Goal: Task Accomplishment & Management: Use online tool/utility

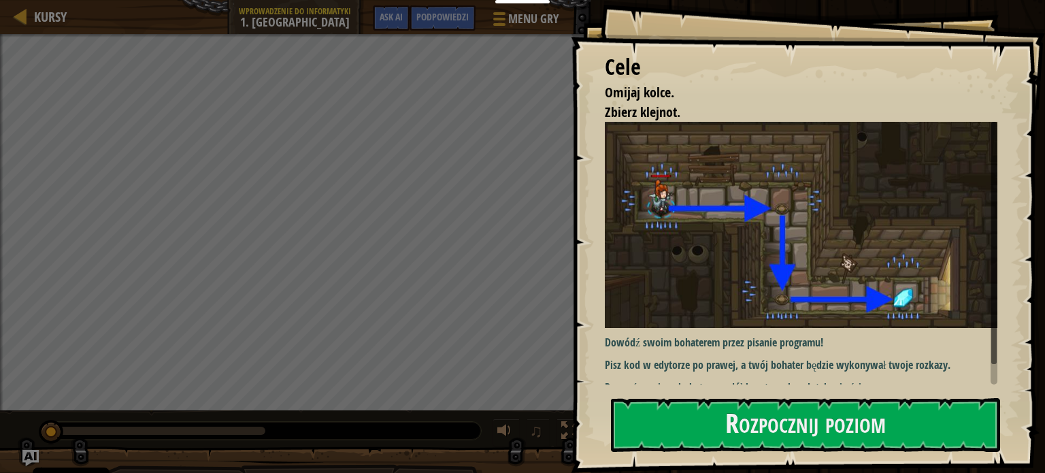
scroll to position [12, 0]
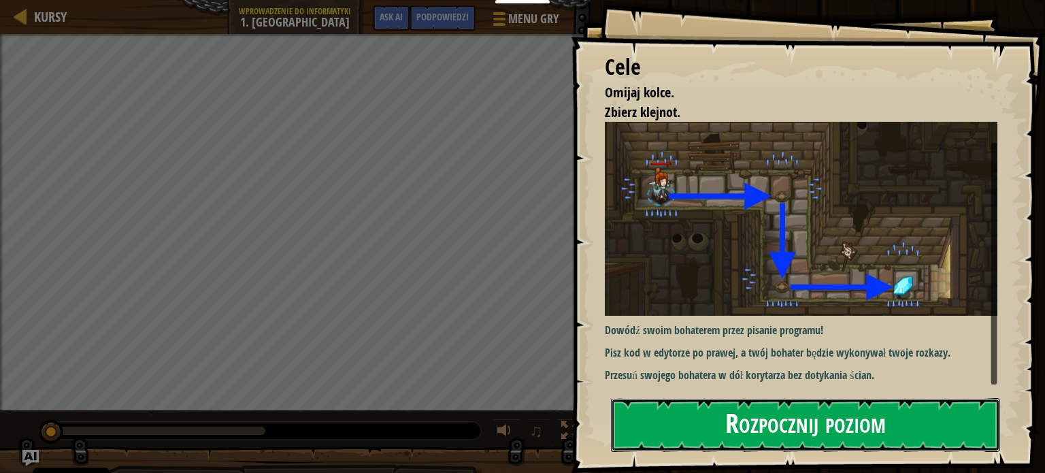
click at [842, 432] on button "Rozpocznij poziom" at bounding box center [805, 425] width 389 height 54
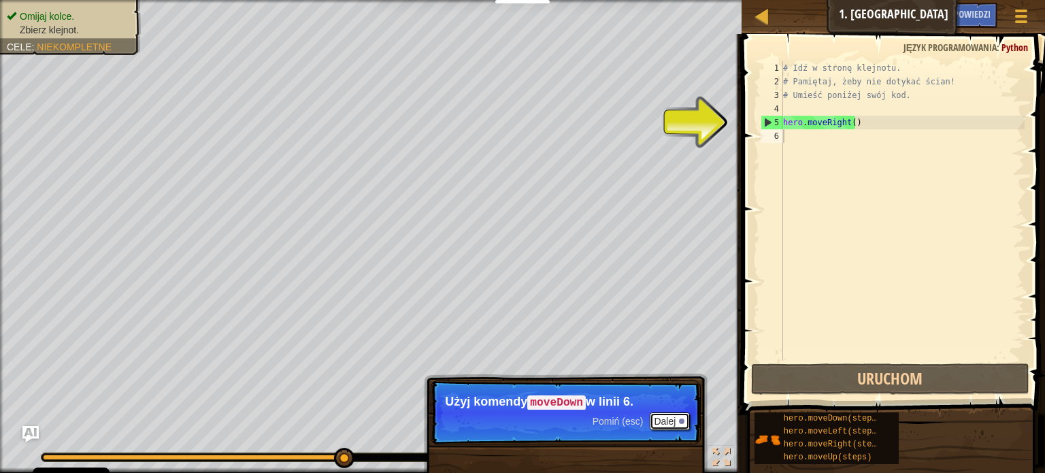
click at [669, 418] on button "Dalej" at bounding box center [669, 421] width 40 height 18
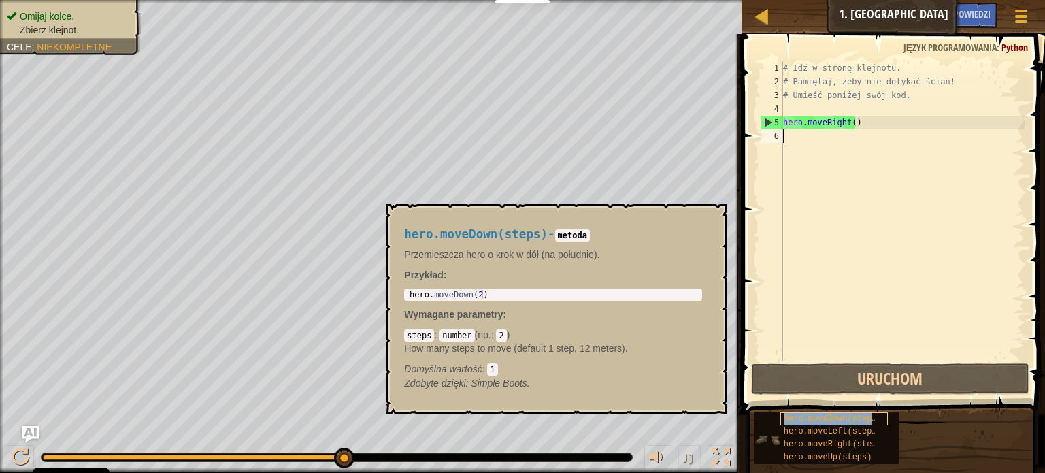
click at [819, 416] on span "hero.moveDown(steps)" at bounding box center [832, 418] width 98 height 10
click at [806, 418] on span "hero.moveDown(steps)" at bounding box center [832, 418] width 98 height 10
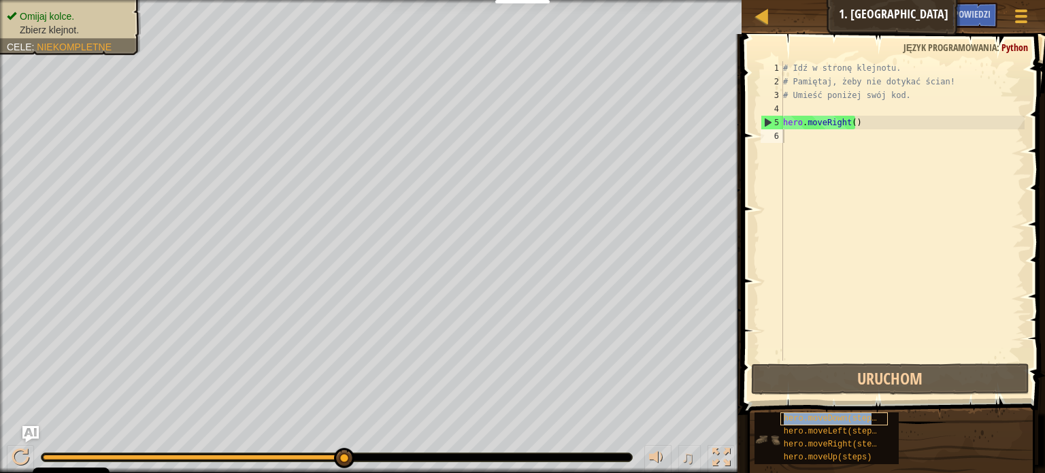
click at [806, 418] on span "hero.moveDown(steps)" at bounding box center [832, 418] width 98 height 10
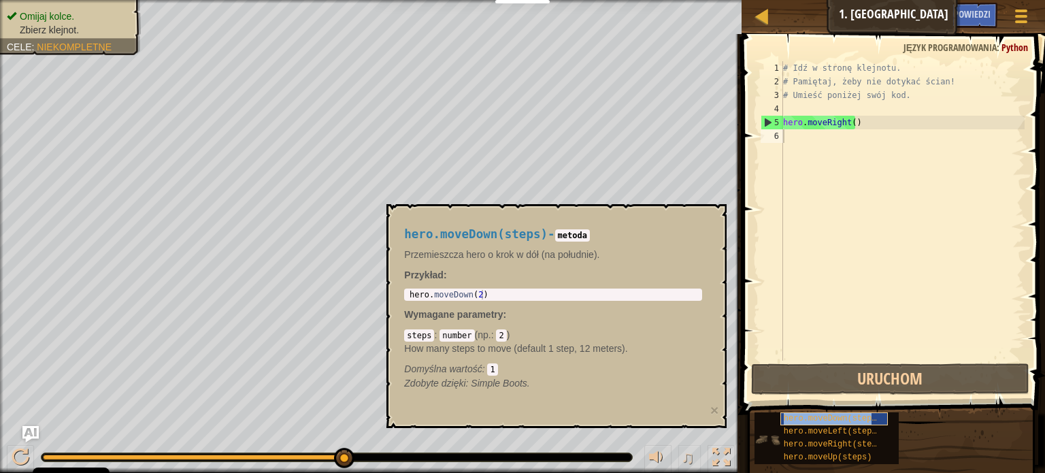
click at [806, 418] on span "hero.moveDown(steps)" at bounding box center [832, 418] width 98 height 10
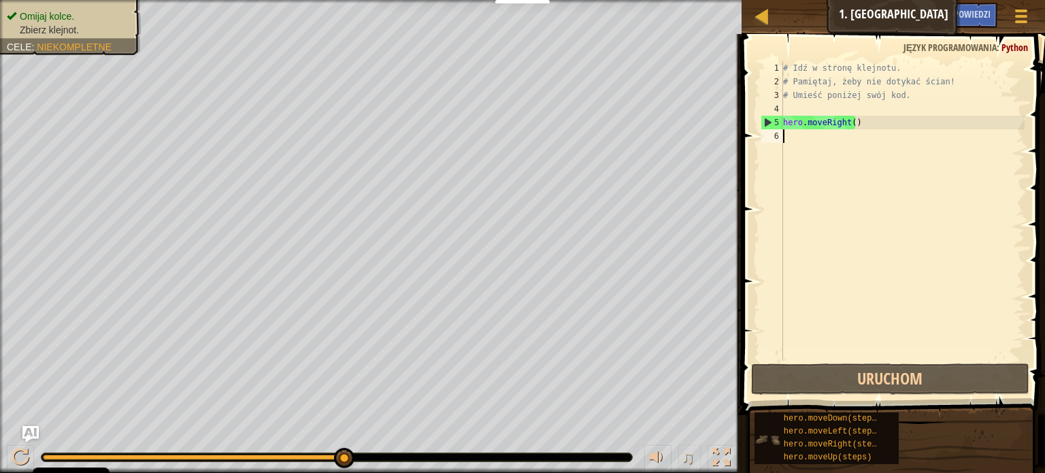
click at [768, 420] on div "hero.moveDown(steps) hero.moveLeft(steps) hero.moveRight(steps) hero.moveUp(ste…" at bounding box center [826, 438] width 144 height 52
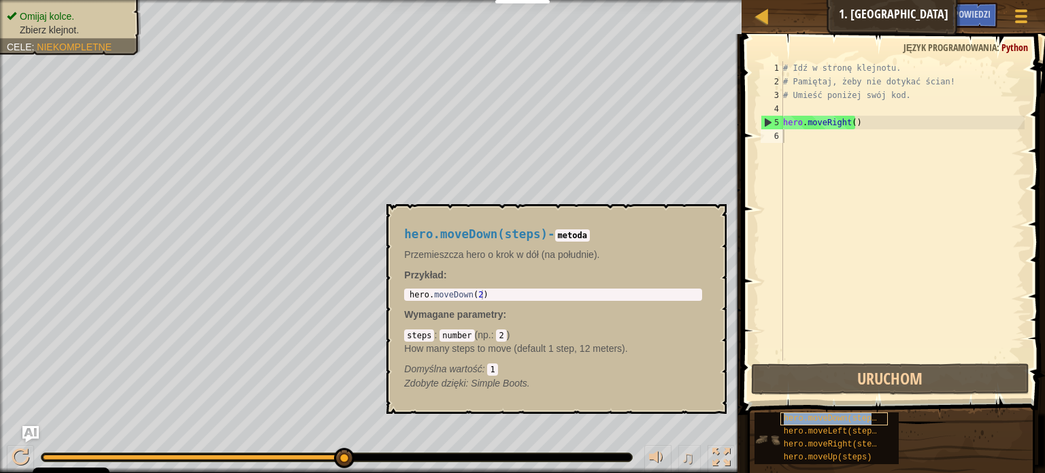
click at [800, 420] on span "hero.moveDown(steps)" at bounding box center [832, 418] width 98 height 10
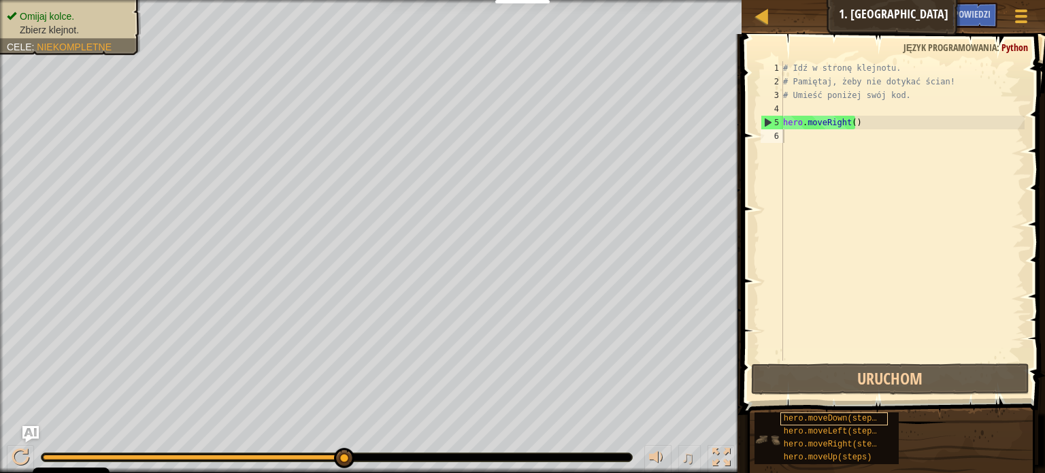
click at [800, 420] on span "hero.moveDown(steps)" at bounding box center [832, 418] width 98 height 10
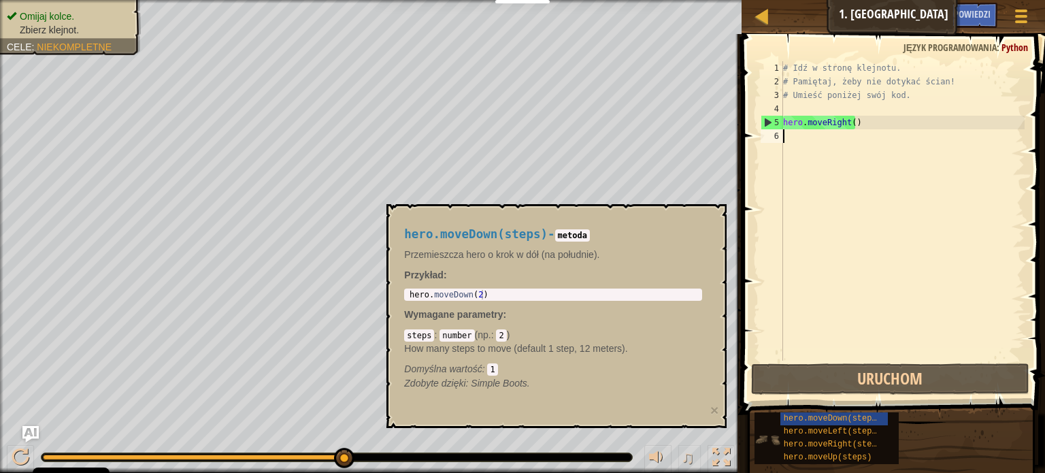
click at [770, 440] on img at bounding box center [767, 439] width 26 height 26
drag, startPoint x: 501, startPoint y: 288, endPoint x: 392, endPoint y: 299, distance: 109.3
click at [392, 299] on div "hero.moveDown(steps) - metoda Przemieszcza hero o krok w dół (na południe). Prz…" at bounding box center [556, 316] width 340 height 224
type textarea "hero.moveDown(2)"
click at [428, 299] on div "hero . moveDown ( 2 )" at bounding box center [553, 304] width 292 height 29
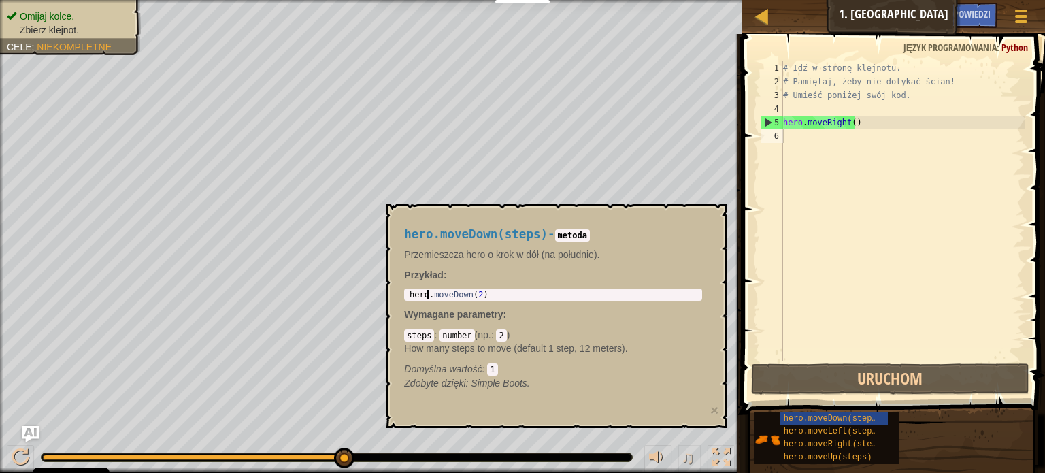
click at [428, 299] on div "hero . moveDown ( 2 )" at bounding box center [553, 304] width 292 height 29
drag, startPoint x: 428, startPoint y: 299, endPoint x: 788, endPoint y: 139, distance: 393.6
click at [788, 139] on div "# Idź w stronę klejnotu. # Pamiętaj, żeby nie dotykać ścian! # Umieść poniżej s…" at bounding box center [902, 224] width 244 height 326
paste textarea "[PERSON_NAME] [EMAIL_ADDRESS][DOMAIN_NAME]"
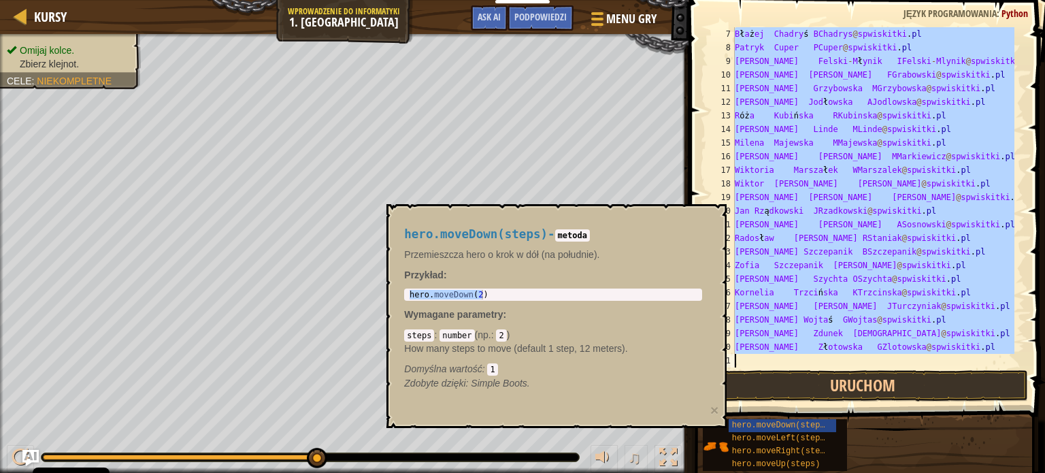
scroll to position [82, 0]
drag, startPoint x: 736, startPoint y: 103, endPoint x: 1011, endPoint y: 454, distance: 445.7
click at [1011, 454] on div "Fill in solution Podpowiedzi [PERSON_NAME] [EMAIL_ADDRESS][DOMAIN_NAME] 7 8 9 1…" at bounding box center [864, 233] width 360 height 466
type textarea "[PERSON_NAME] [EMAIL_ADDRESS][DOMAIN_NAME]"
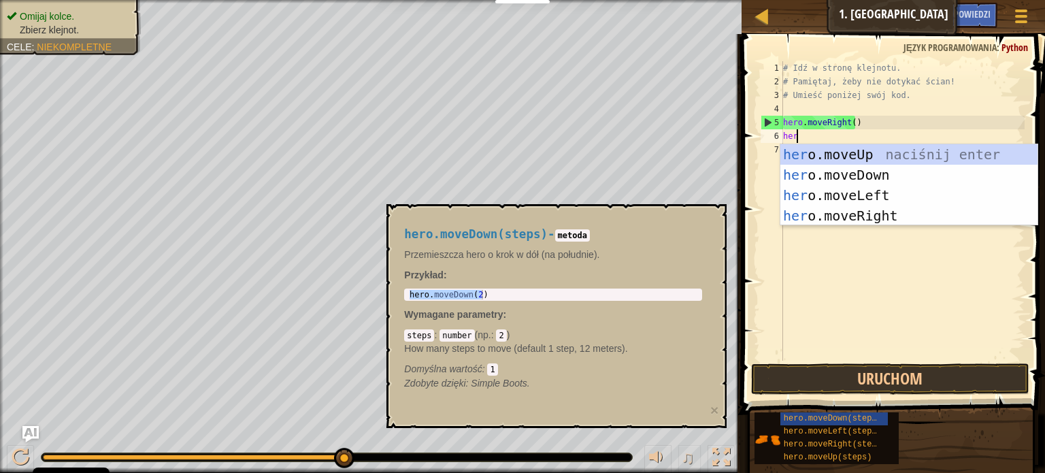
type textarea "hero"
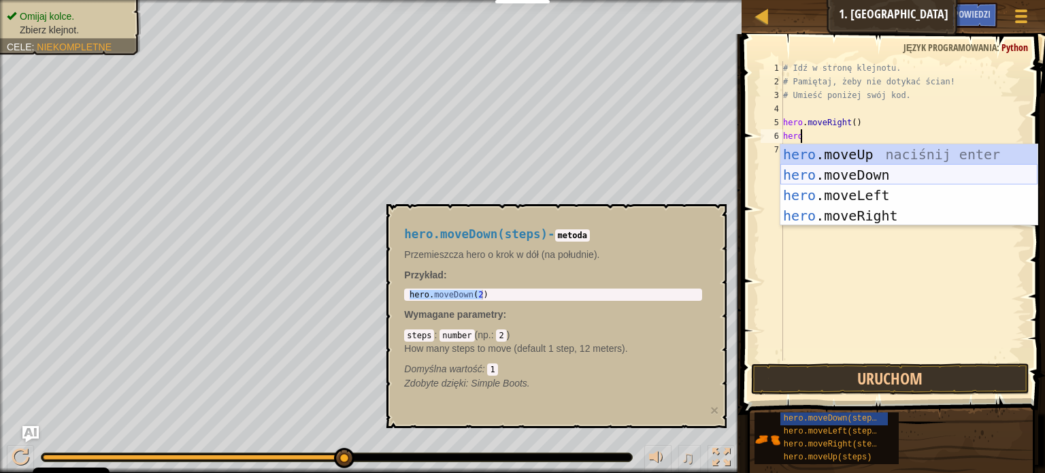
click at [831, 169] on div "hero .moveUp naciśnij enter hero .moveDown naciśnij enter hero .moveLeft naciśn…" at bounding box center [908, 205] width 257 height 122
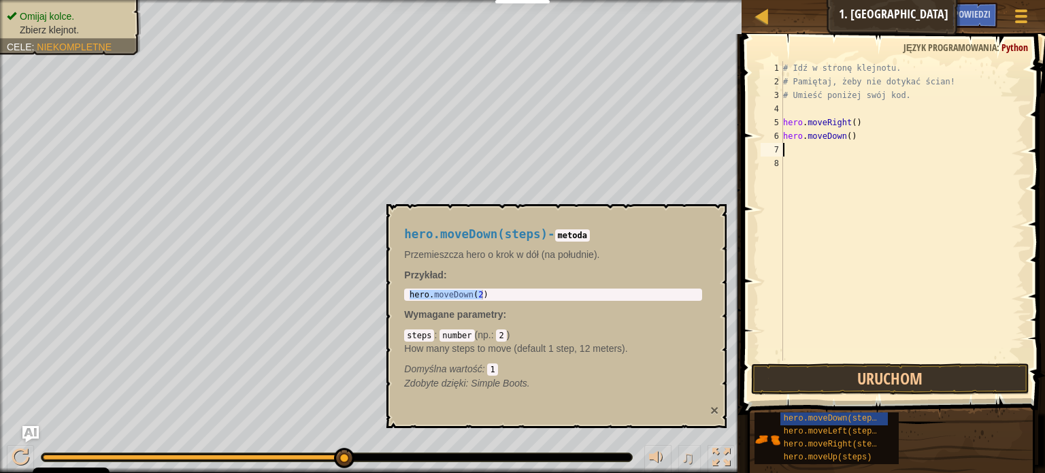
click at [715, 409] on button "×" at bounding box center [714, 410] width 8 height 14
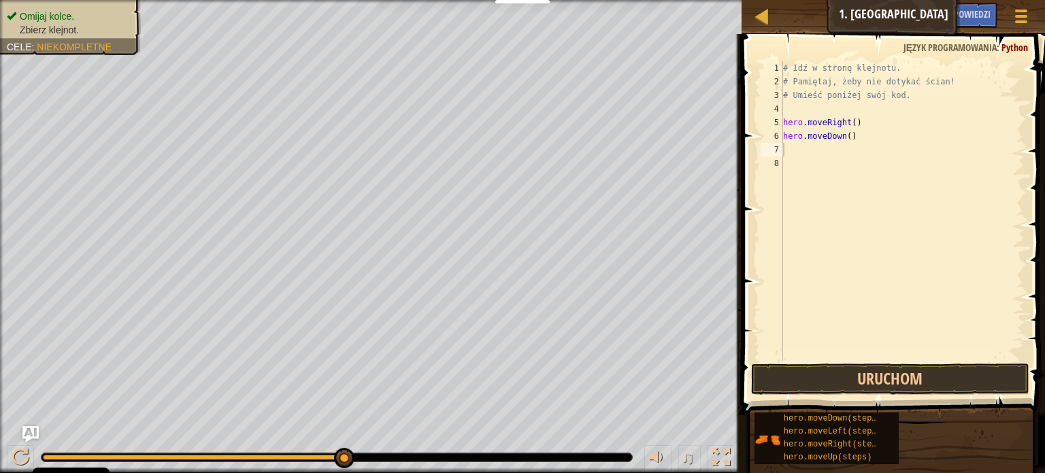
click at [787, 149] on div "# Idź w stronę klejnotu. # Pamiętaj, żeby nie dotykać ścian! # Umieść poniżej s…" at bounding box center [902, 224] width 244 height 326
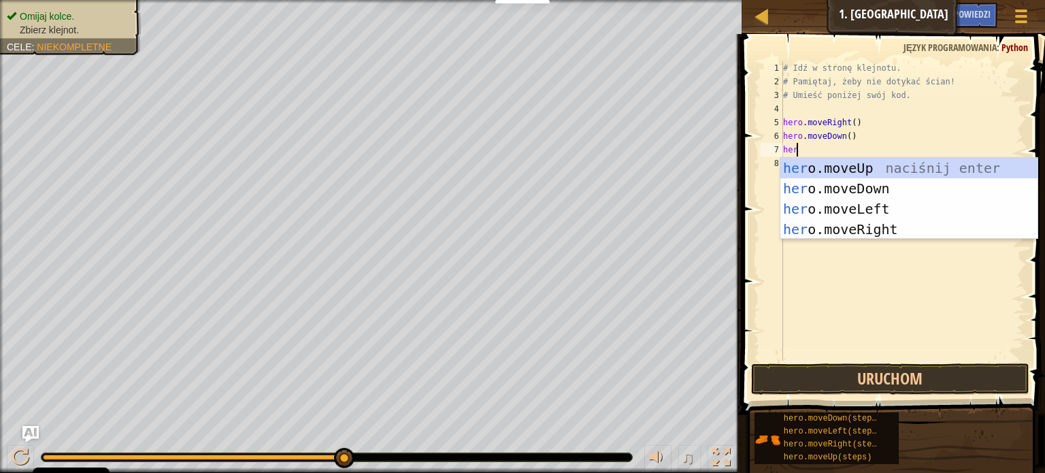
type textarea "hero"
click at [841, 225] on div "hero .moveUp naciśnij enter hero .moveDown naciśnij enter hero .moveLeft naciśn…" at bounding box center [908, 219] width 257 height 122
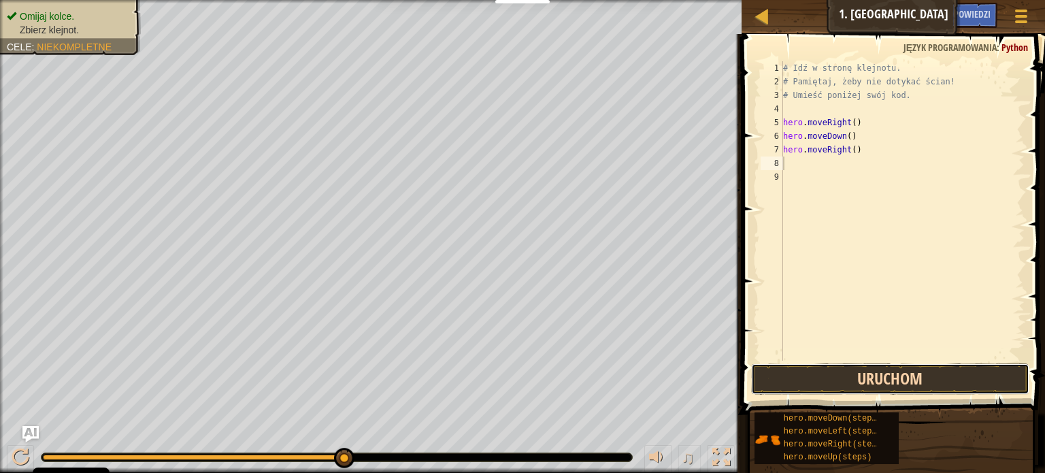
click at [873, 377] on button "Uruchom" at bounding box center [890, 378] width 278 height 31
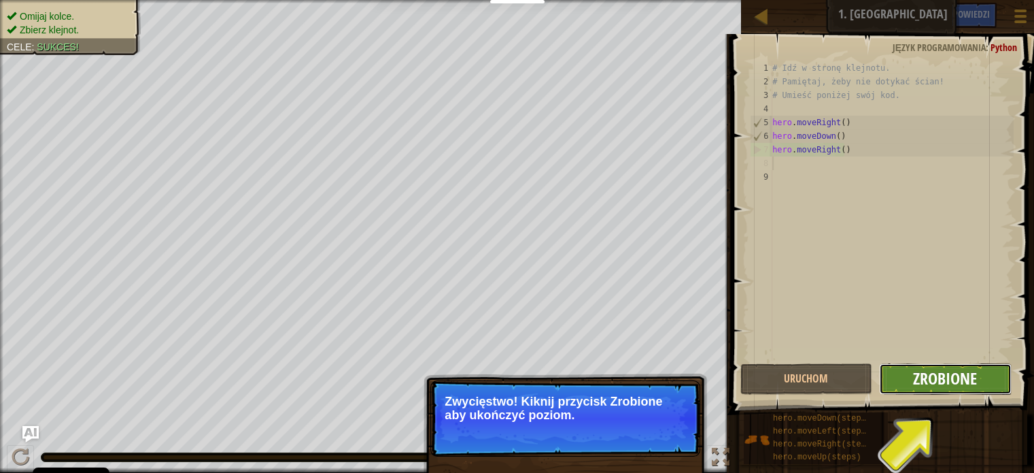
click at [951, 372] on span "Zrobione" at bounding box center [945, 378] width 64 height 22
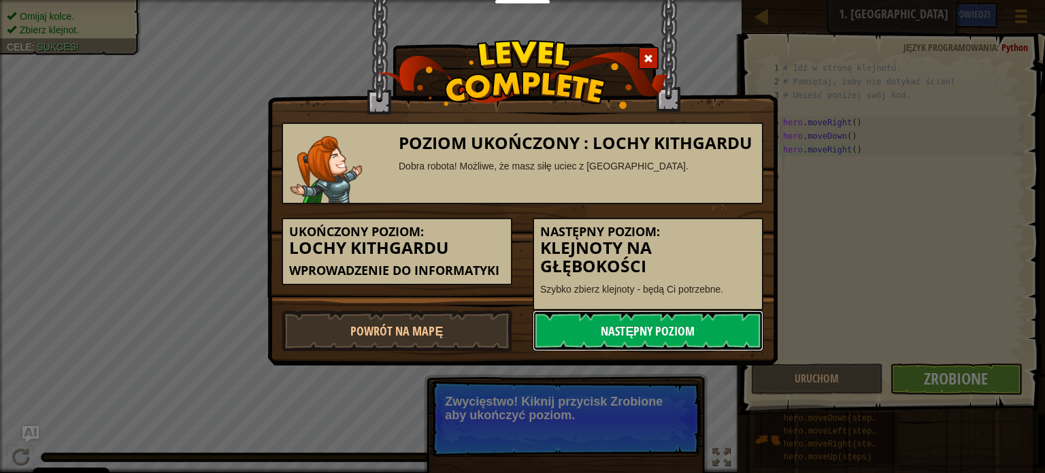
click at [666, 327] on link "Następny poziom" at bounding box center [647, 330] width 231 height 41
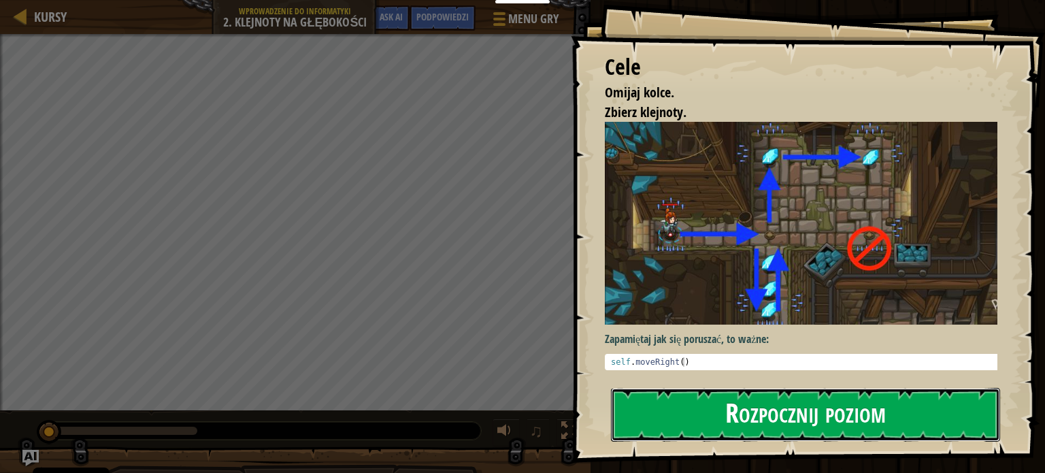
click at [813, 418] on button "Rozpocznij poziom" at bounding box center [805, 415] width 389 height 54
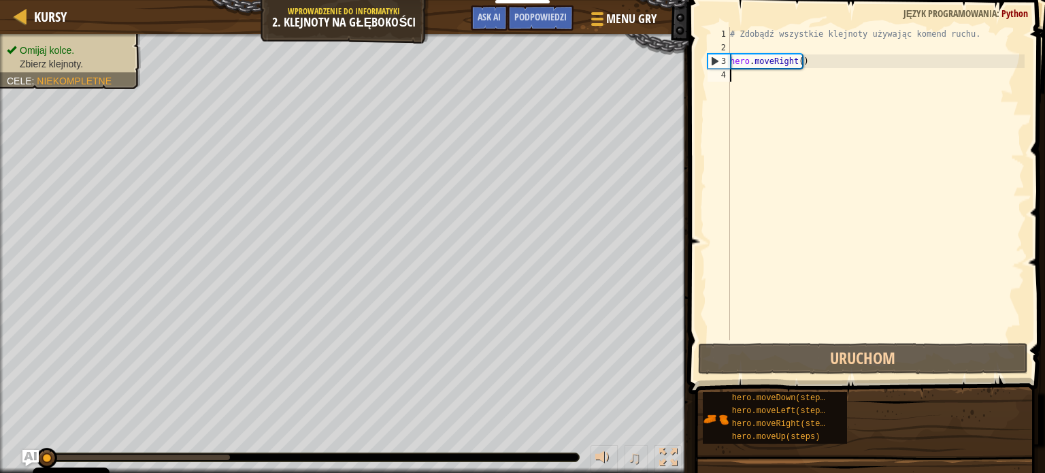
click at [736, 81] on div "# Zdobądź wszystkie klejnoty używając komend ruchu. hero . moveRight ( )" at bounding box center [875, 197] width 297 height 340
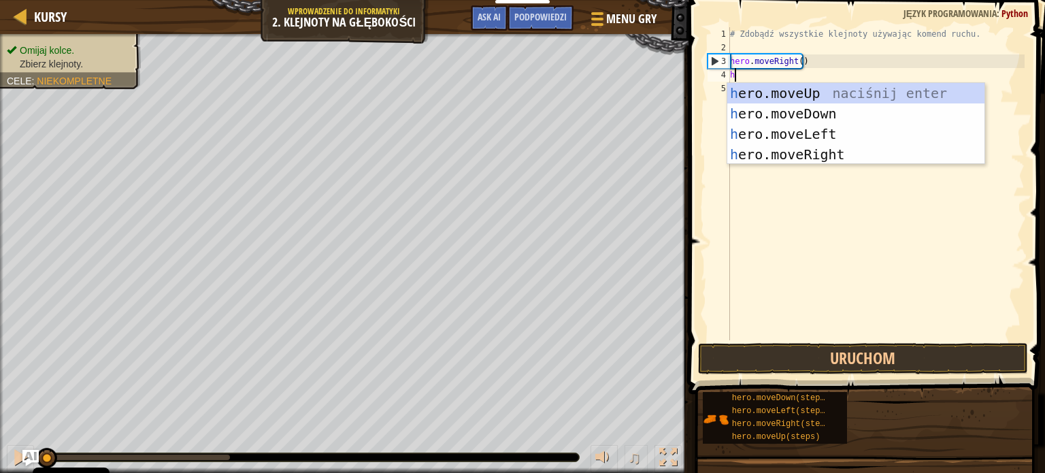
type textarea "her"
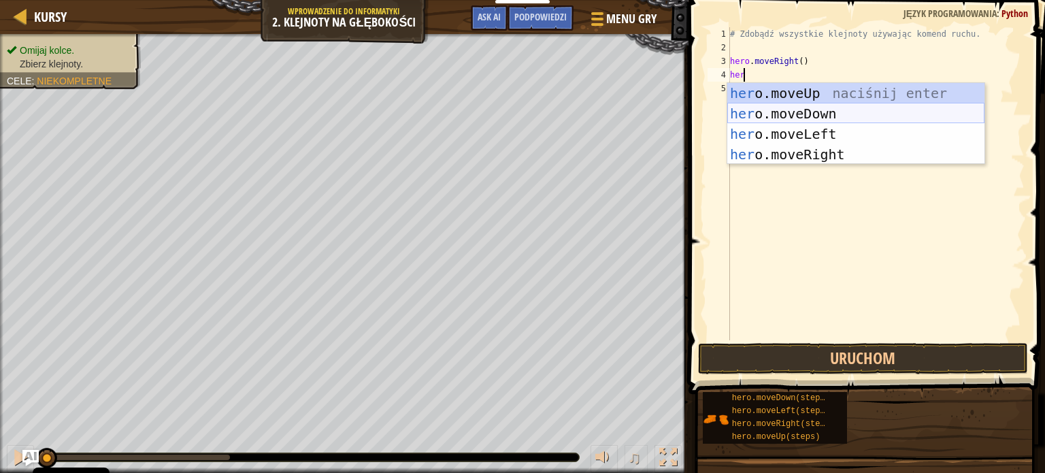
click at [778, 118] on div "her o.moveUp naciśnij enter her o.moveDown naciśnij enter her o.moveLeft naciśn…" at bounding box center [855, 144] width 257 height 122
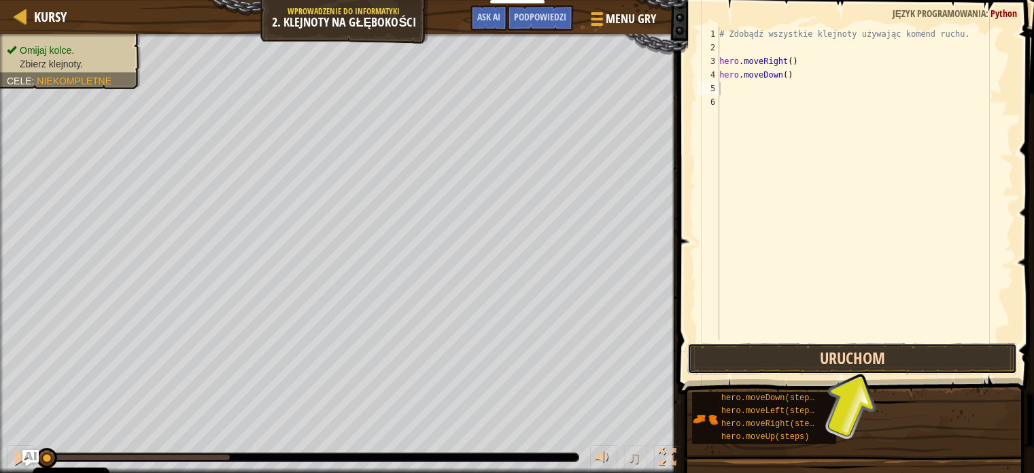
click at [848, 361] on button "Uruchom" at bounding box center [853, 358] width 330 height 31
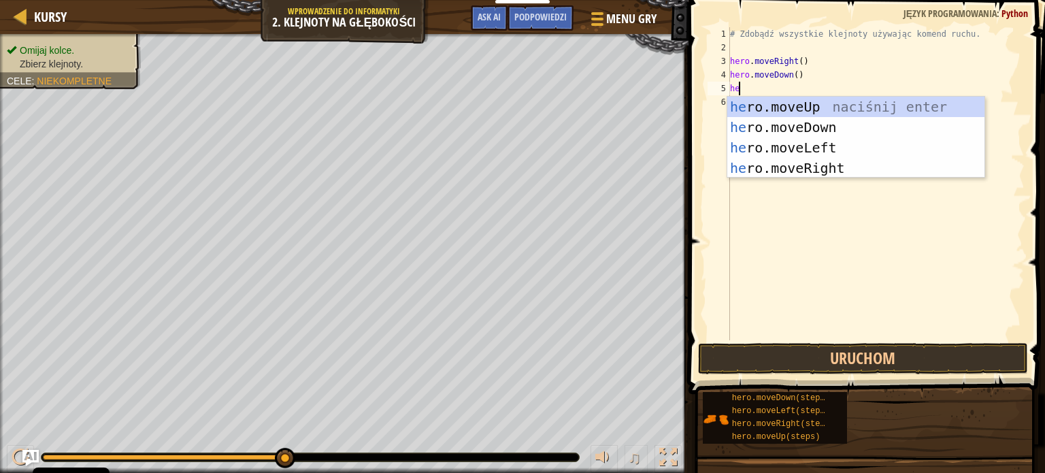
type textarea "her"
click at [794, 109] on div "her o.moveUp naciśnij enter her o.moveDown naciśnij enter her o.moveLeft naciśn…" at bounding box center [855, 158] width 257 height 122
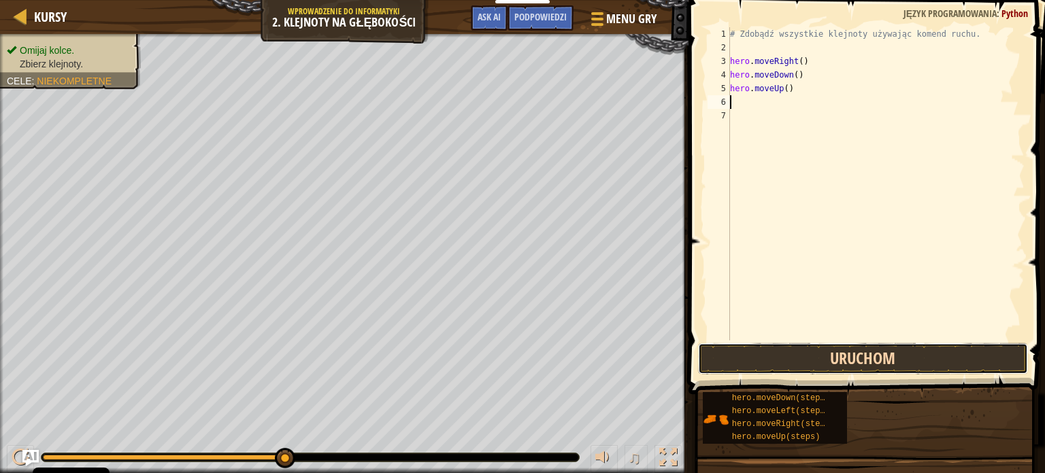
click at [855, 365] on button "Uruchom" at bounding box center [863, 358] width 330 height 31
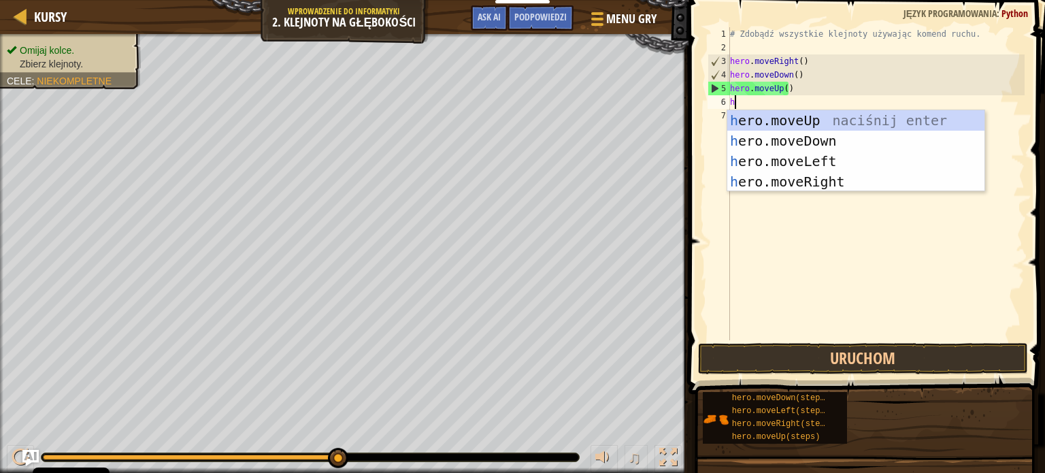
type textarea "he"
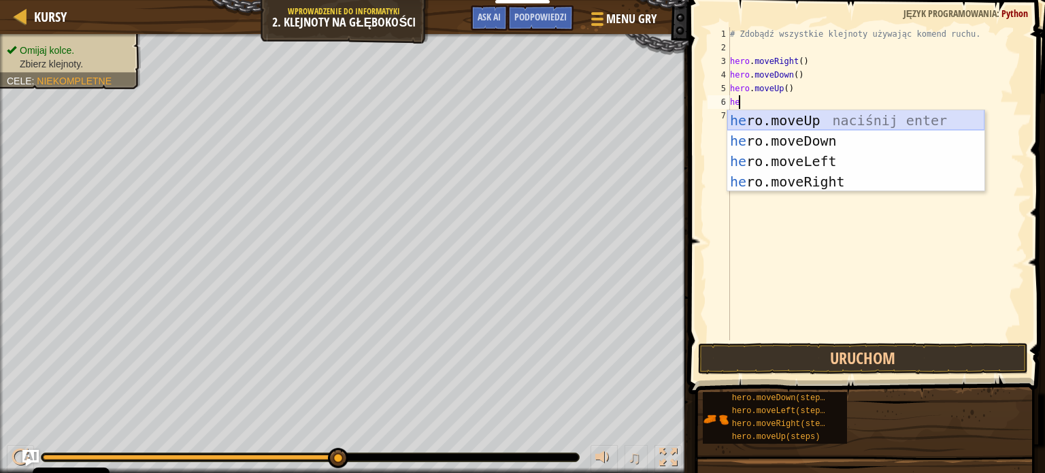
click at [792, 124] on div "he ro.moveUp naciśnij enter he ro.moveDown naciśnij enter he ro.moveLeft naciśn…" at bounding box center [855, 171] width 257 height 122
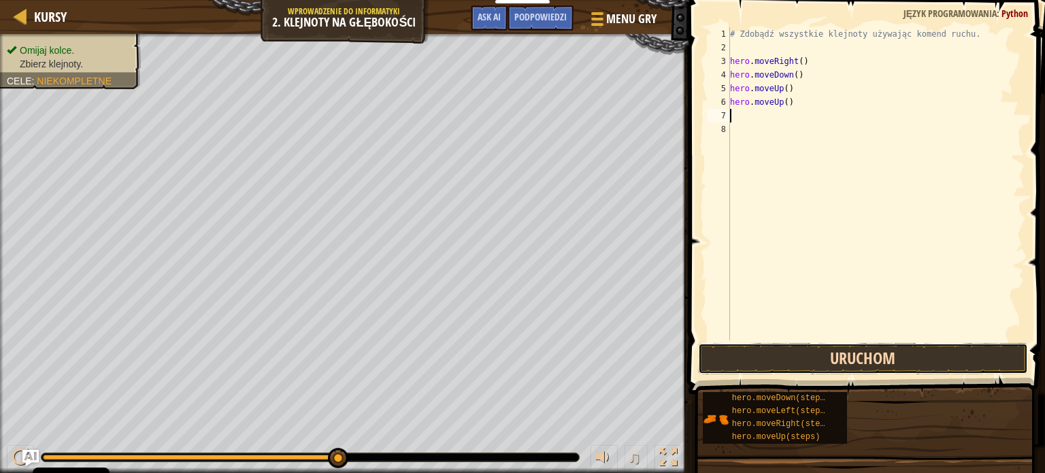
click at [805, 358] on button "Uruchom" at bounding box center [863, 358] width 330 height 31
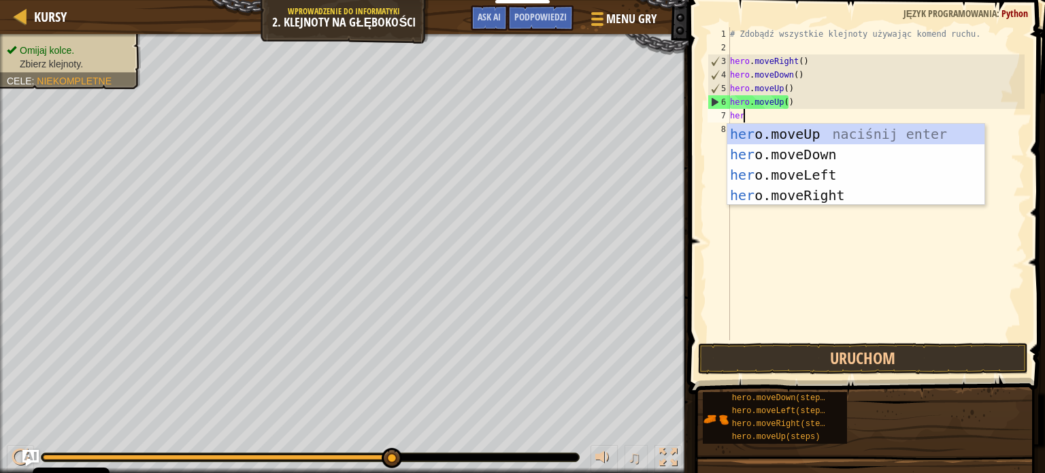
type textarea "hero"
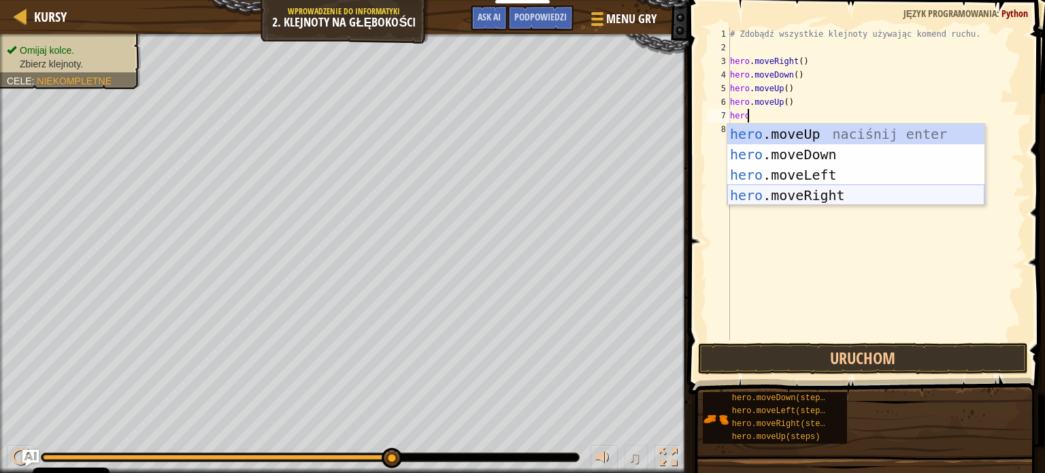
click at [805, 194] on div "hero .moveUp naciśnij enter hero .moveDown naciśnij enter hero .moveLeft naciśn…" at bounding box center [855, 185] width 257 height 122
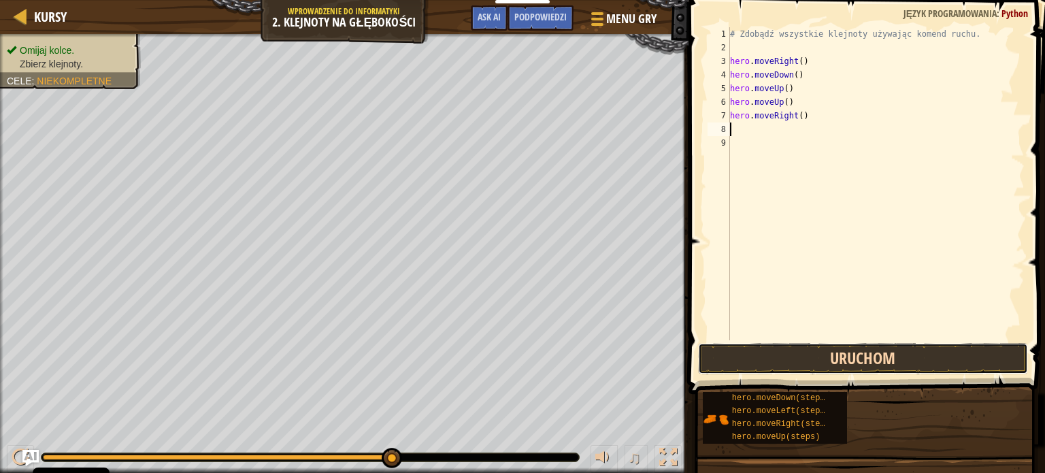
click at [797, 354] on button "Uruchom" at bounding box center [863, 358] width 330 height 31
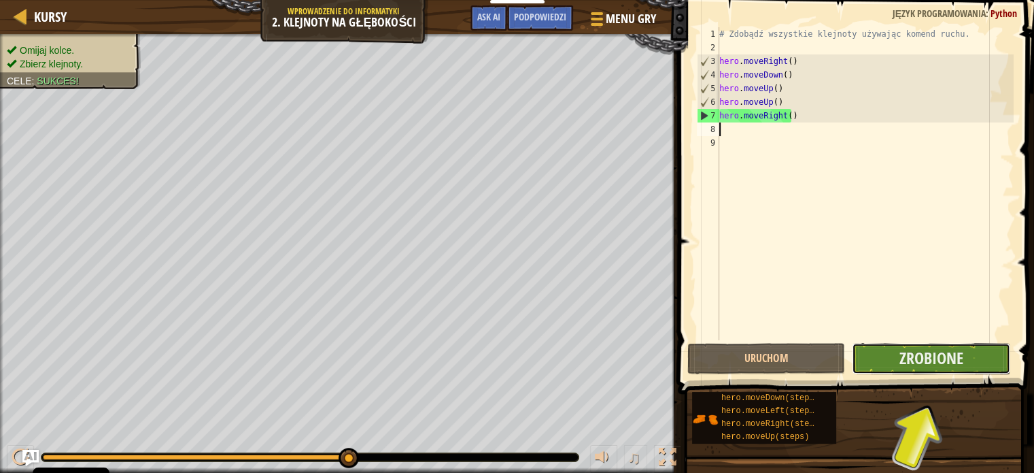
click at [920, 372] on button "Zrobione" at bounding box center [931, 358] width 158 height 31
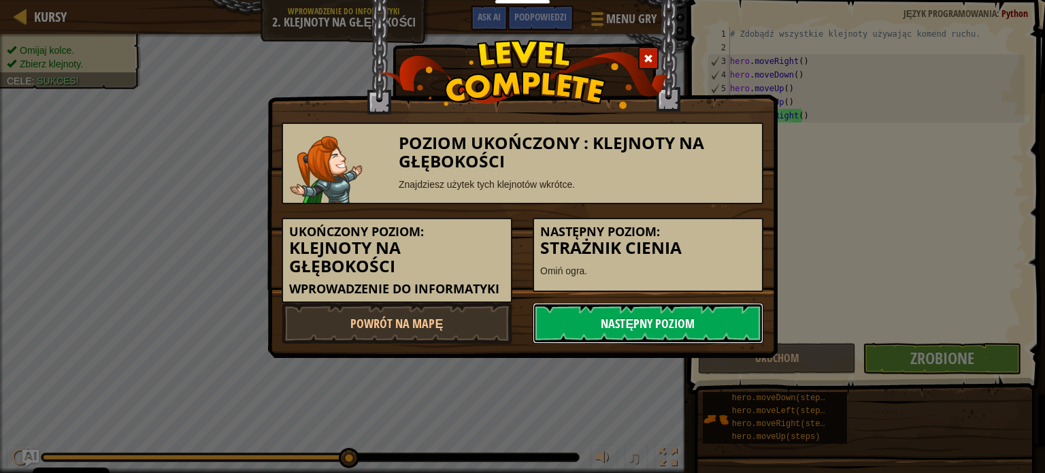
click at [678, 323] on link "Następny poziom" at bounding box center [647, 323] width 231 height 41
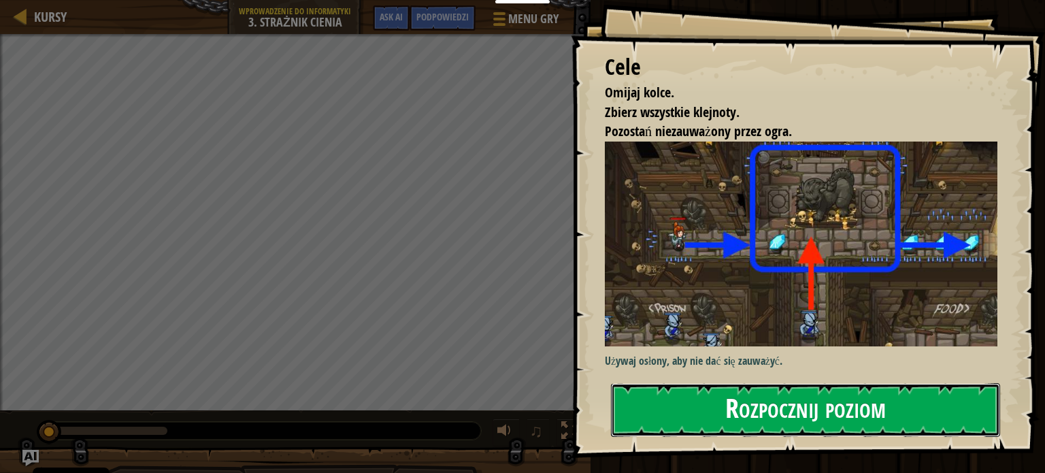
click at [808, 413] on button "Rozpocznij poziom" at bounding box center [805, 410] width 389 height 54
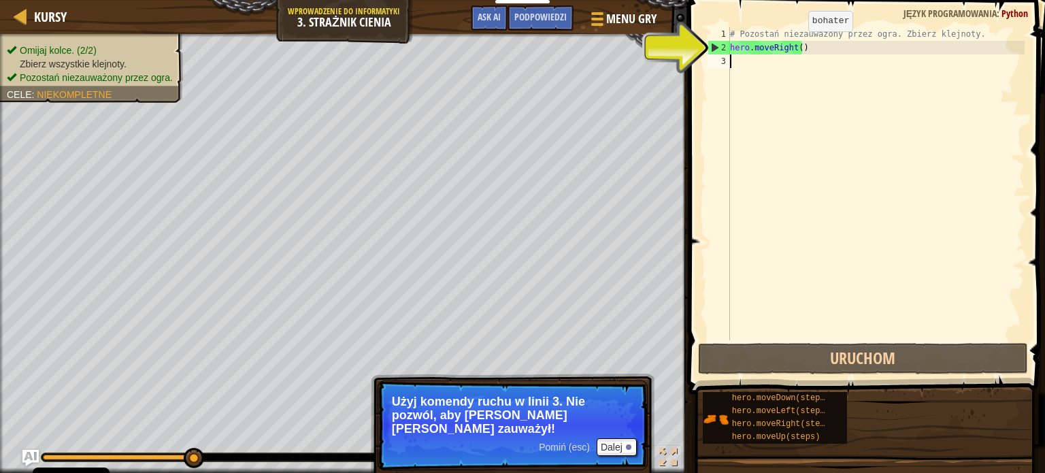
click at [797, 44] on div "# Pozostań niezauważony przez ogra. Zbierz klejnoty. hero . moveRight ( )" at bounding box center [875, 197] width 297 height 340
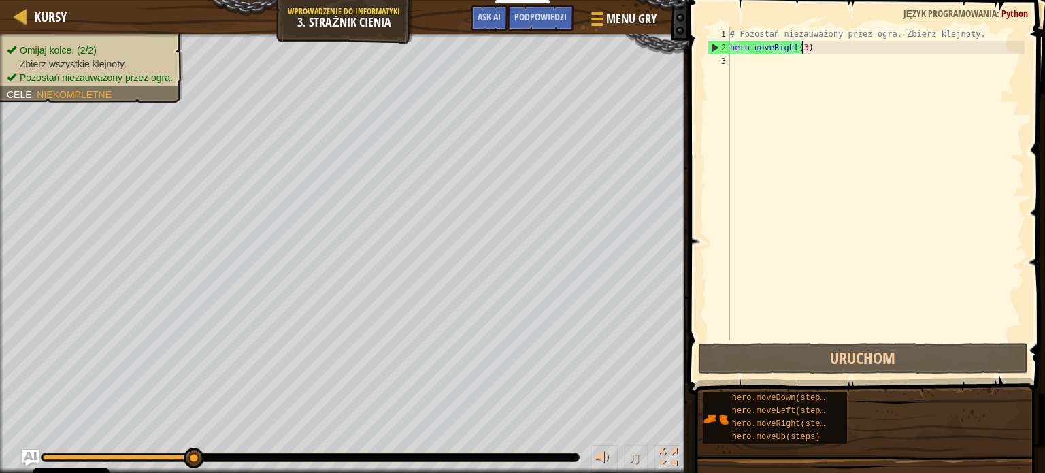
scroll to position [6, 5]
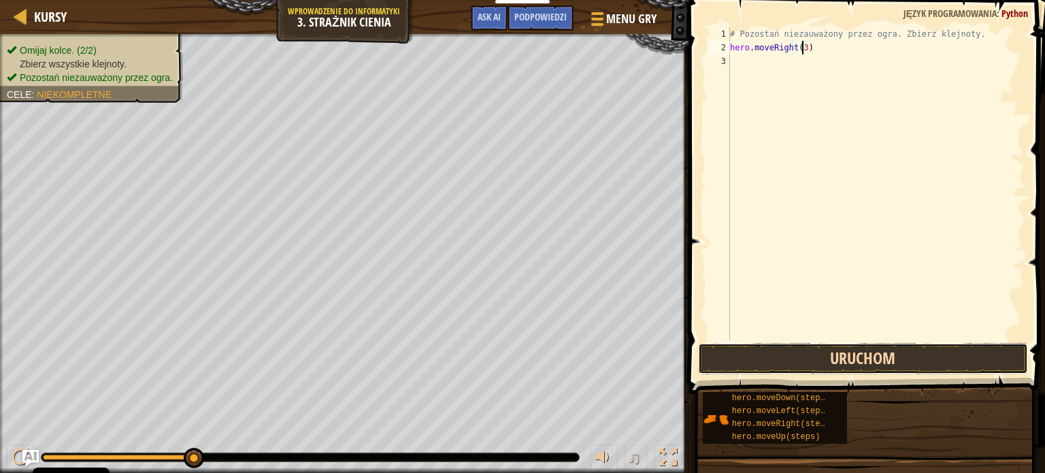
click at [857, 358] on button "Uruchom" at bounding box center [863, 358] width 330 height 31
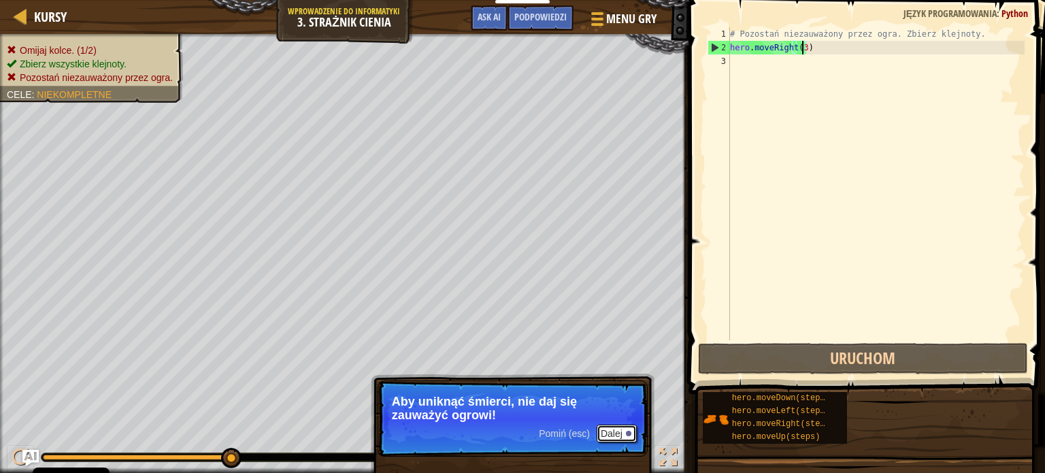
click at [617, 431] on button "Dalej" at bounding box center [616, 433] width 40 height 18
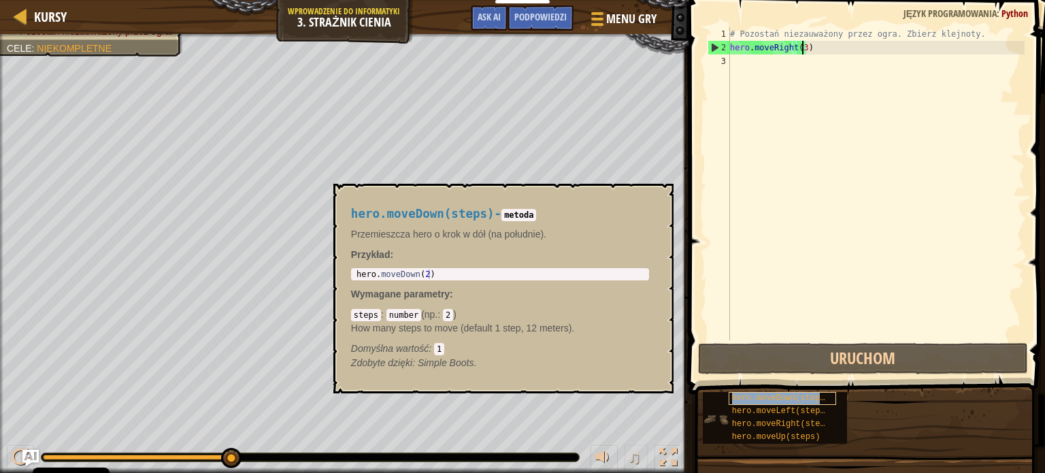
click at [749, 396] on span "hero.moveDown(steps)" at bounding box center [781, 398] width 98 height 10
click at [734, 35] on div "# Pozostań niezauważony przez ogra. Zbierz klejnoty. hero . moveRight ( 3 )" at bounding box center [875, 197] width 297 height 340
click at [743, 48] on div "# Pozostań niezauważony przez ogra. Zbierz klejnoty. hero . moveRight ( 3 )" at bounding box center [875, 197] width 297 height 340
click at [656, 201] on button "×" at bounding box center [658, 199] width 11 height 19
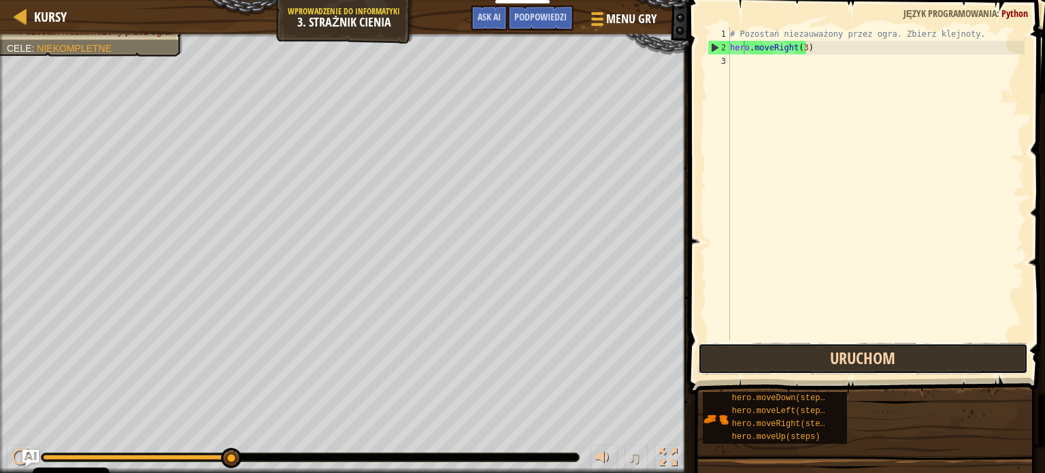
click at [829, 359] on button "Uruchom" at bounding box center [863, 358] width 330 height 31
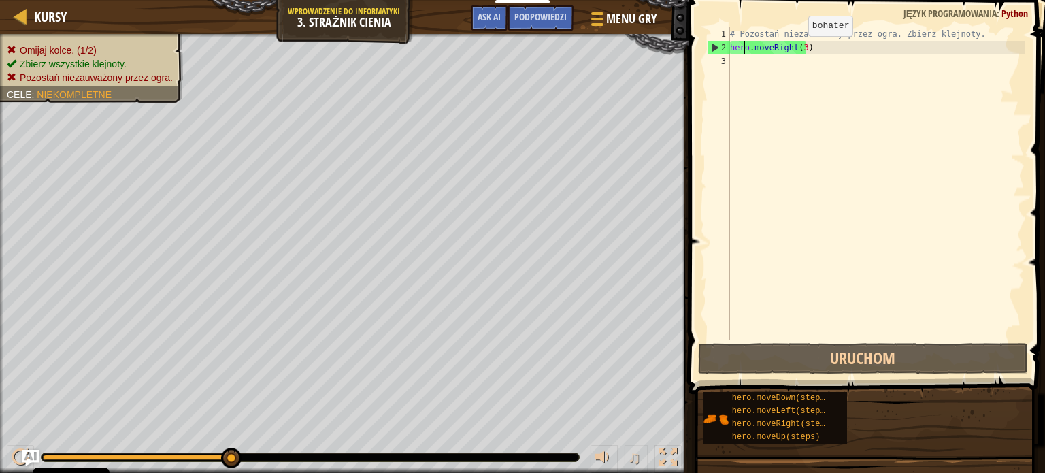
click at [796, 50] on div "# Pozostań niezauważony przez ogra. Zbierz klejnoty. hero . moveRight ( 3 )" at bounding box center [875, 197] width 297 height 340
type textarea "hero.moveRight()"
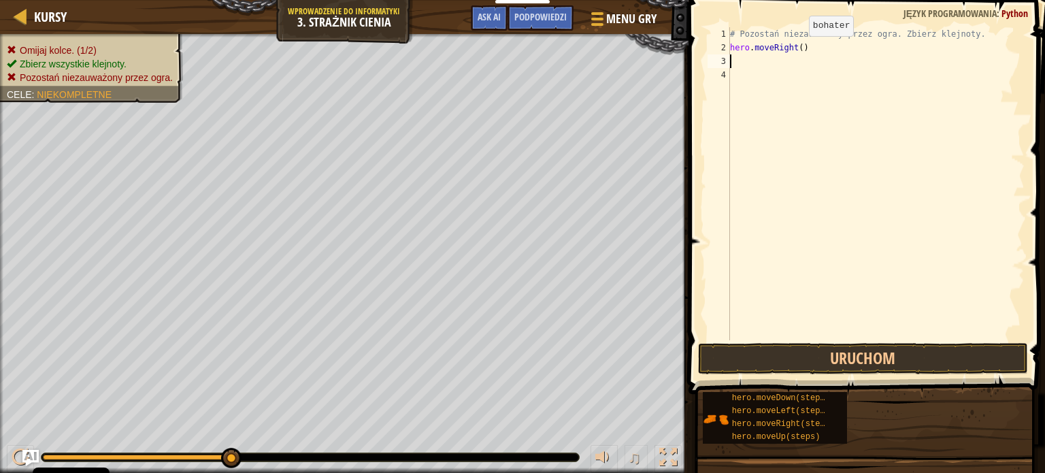
scroll to position [6, 0]
click at [862, 355] on button "Uruchom" at bounding box center [863, 358] width 330 height 31
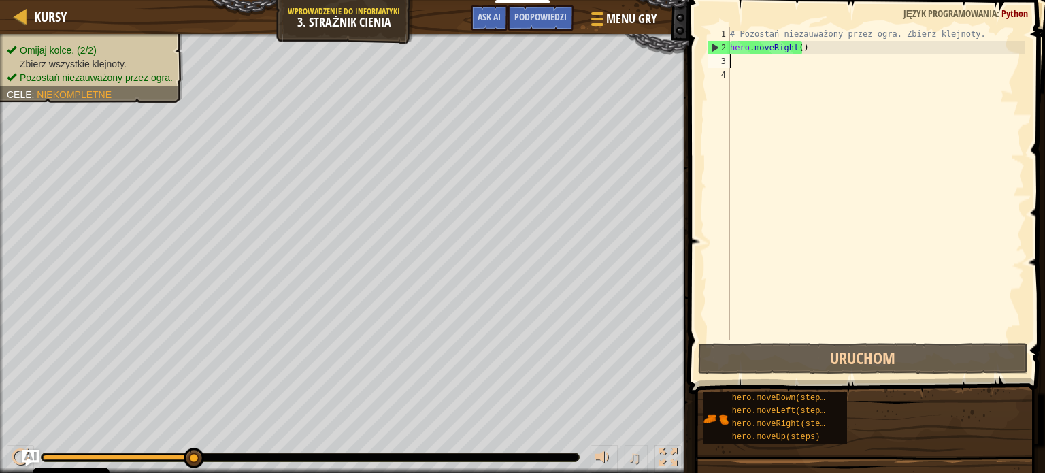
click at [741, 63] on div "# Pozostań niezauważony przez ogra. Zbierz klejnoty. hero . moveRight ( )" at bounding box center [875, 197] width 297 height 340
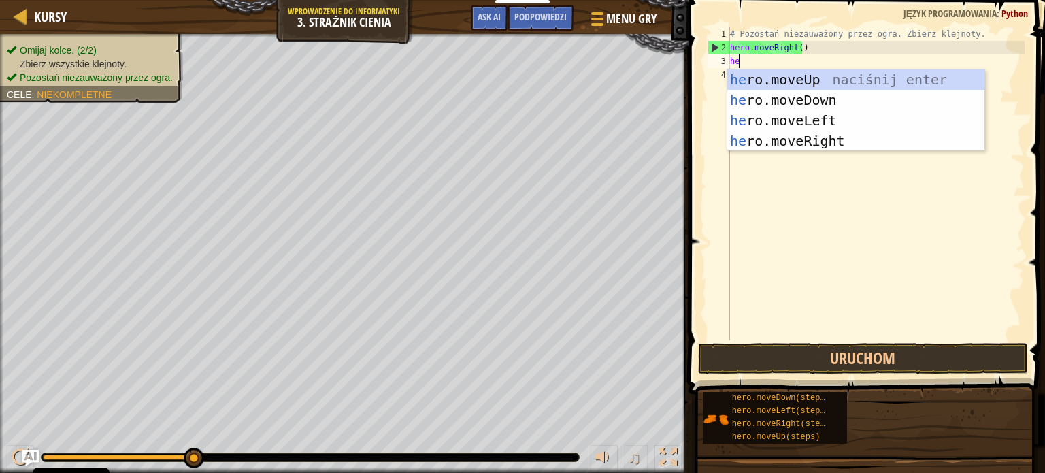
type textarea "her"
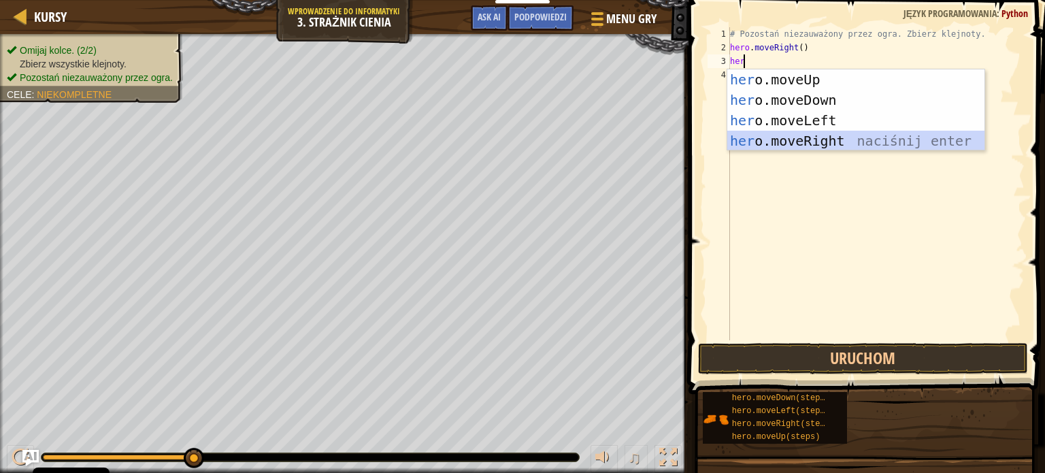
click at [808, 139] on div "her o.moveUp naciśnij enter her o.moveDown naciśnij enter her o.moveLeft naciśn…" at bounding box center [855, 130] width 257 height 122
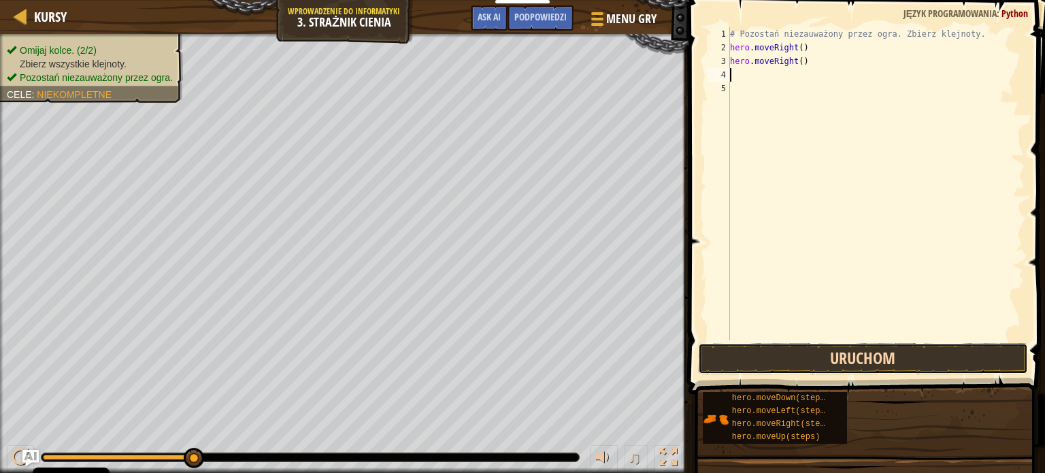
click at [758, 353] on button "Uruchom" at bounding box center [863, 358] width 330 height 31
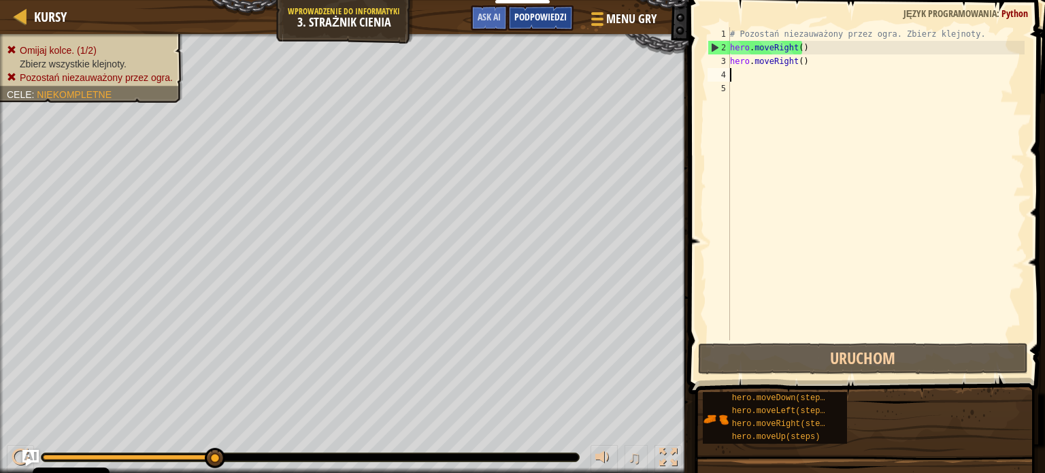
click at [543, 22] on span "Podpowiedzi" at bounding box center [540, 16] width 52 height 13
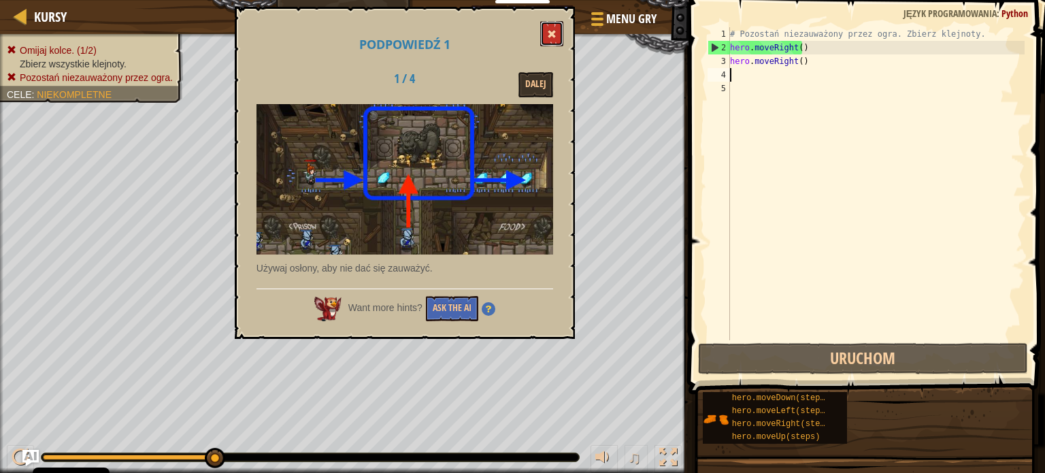
click at [556, 31] on button at bounding box center [551, 33] width 23 height 25
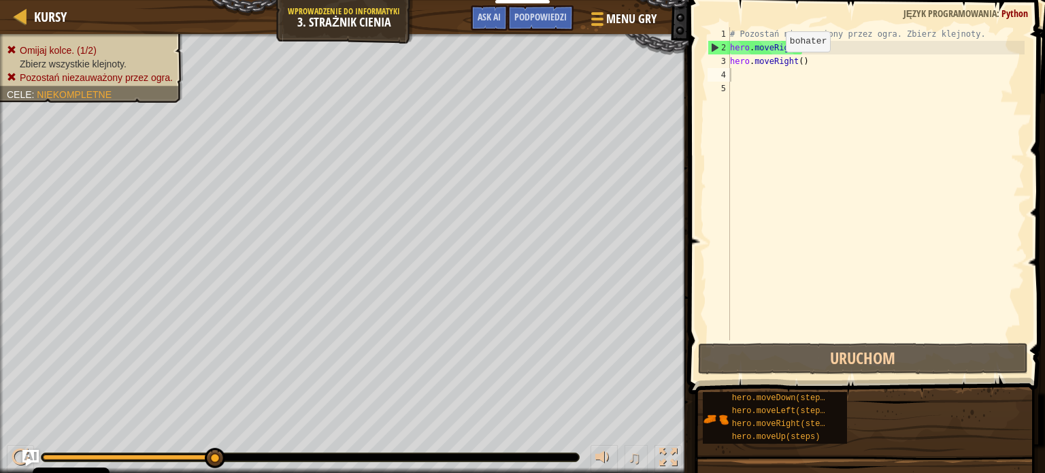
click at [779, 62] on div "# Pozostań niezauważony przez ogra. Zbierz klejnoty. hero . moveRight ( ) hero …" at bounding box center [875, 197] width 297 height 340
drag, startPoint x: 770, startPoint y: 63, endPoint x: 791, endPoint y: 63, distance: 21.1
click at [791, 63] on div "# Pozostań niezauważony przez ogra. Zbierz klejnoty. hero . moveRight ( ) hero …" at bounding box center [875, 197] width 297 height 340
click at [804, 65] on div "# Pozostań niezauważony przez ogra. Zbierz klejnoty. hero . moveRight ( ) hero …" at bounding box center [875, 197] width 297 height 340
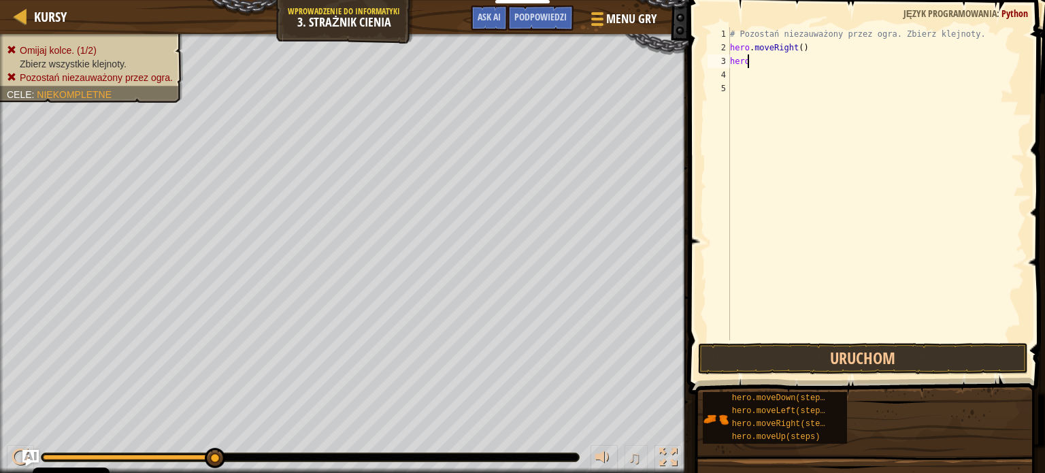
type textarea "hero."
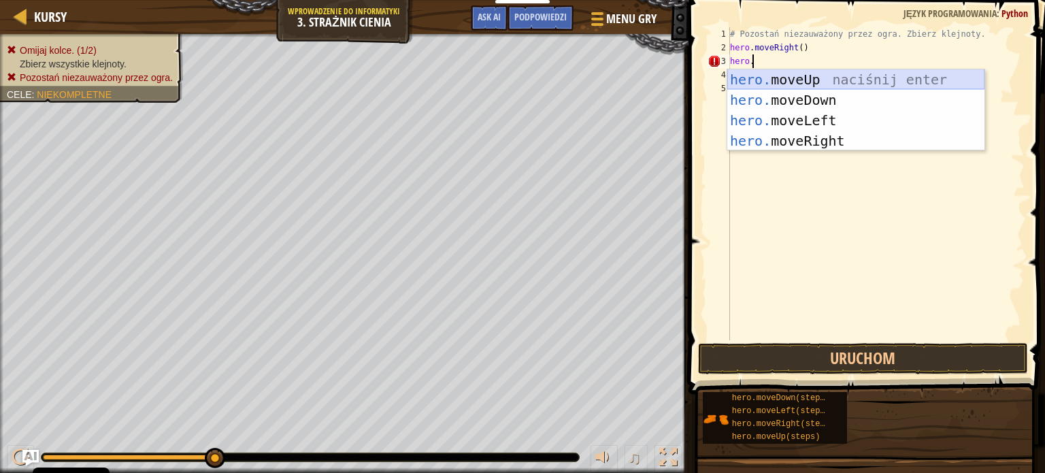
click at [805, 84] on div "hero. moveUp naciśnij enter hero. moveDown naciśnij enter hero. moveLeft naciśn…" at bounding box center [855, 130] width 257 height 122
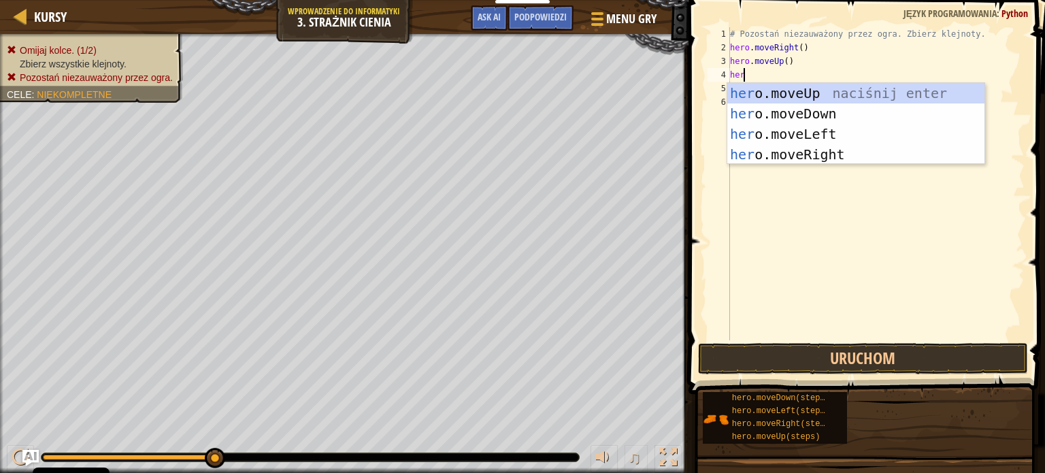
type textarea "hero"
click at [792, 155] on div "hero .moveUp naciśnij enter hero .moveDown naciśnij enter hero .moveLeft naciśn…" at bounding box center [855, 144] width 257 height 122
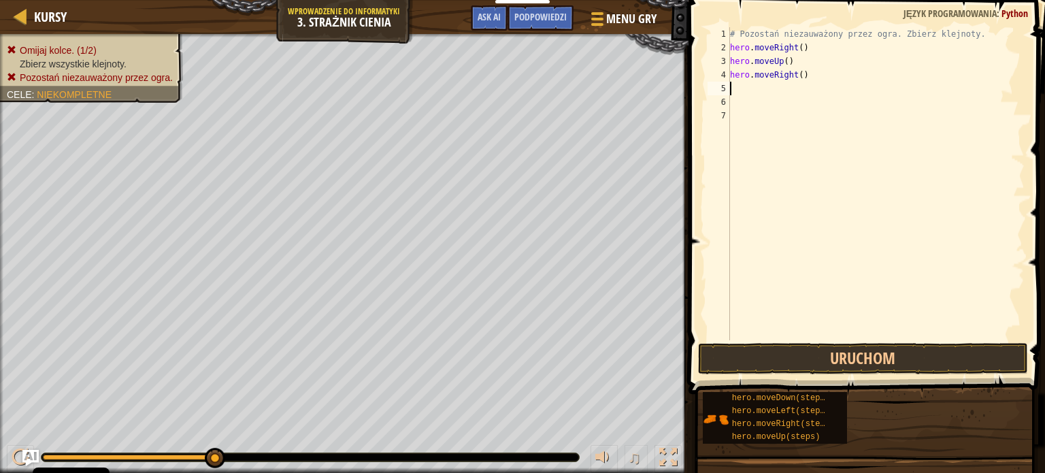
click at [737, 86] on div "# Pozostań niezauważony przez ogra. Zbierz klejnoty. hero . moveRight ( ) hero …" at bounding box center [875, 197] width 297 height 340
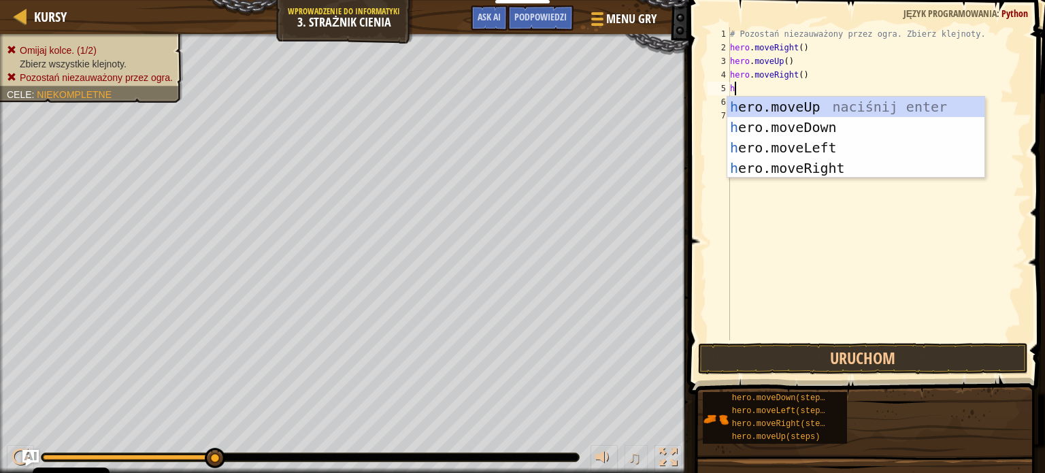
type textarea "her"
click at [792, 131] on div "her o.moveUp naciśnij enter her o.moveDown naciśnij enter her o.moveLeft naciśn…" at bounding box center [855, 158] width 257 height 122
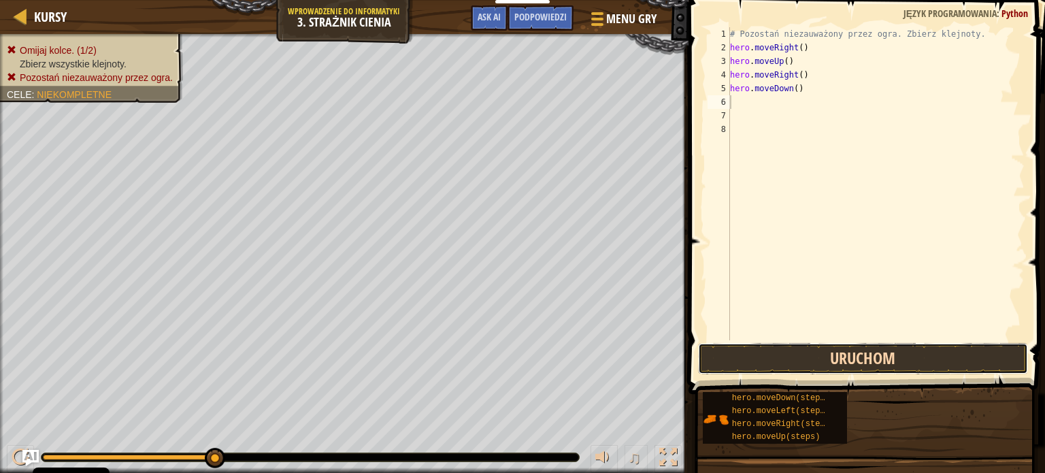
click at [824, 347] on button "Uruchom" at bounding box center [863, 358] width 330 height 31
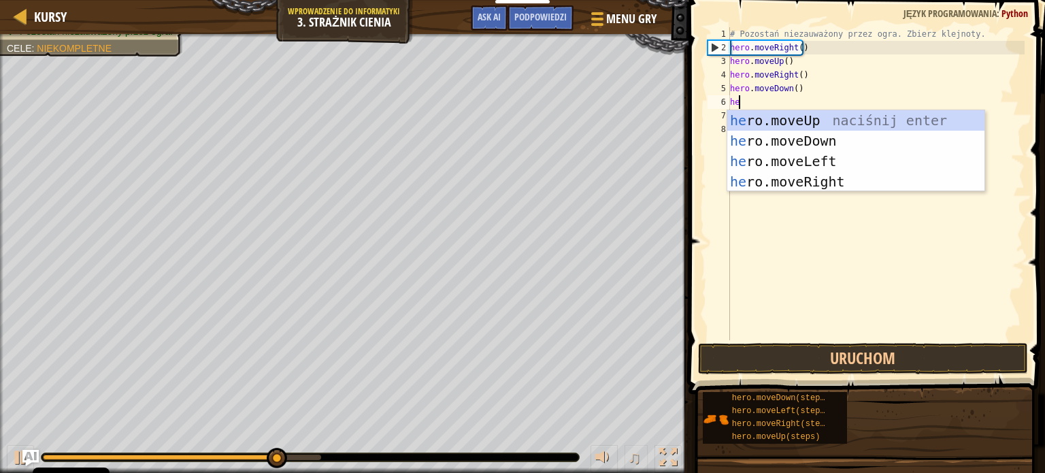
type textarea "her"
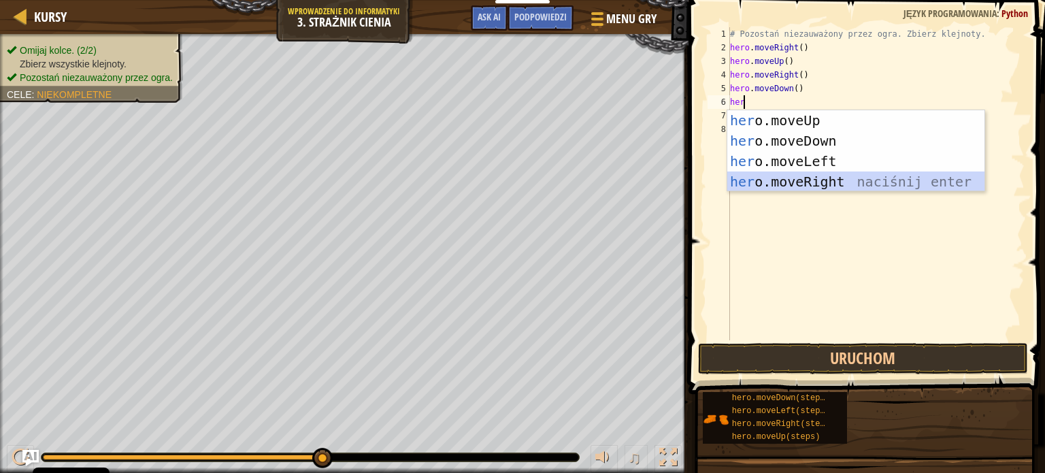
click at [816, 182] on div "her o.moveUp naciśnij enter her o.moveDown naciśnij enter her o.moveLeft naciśn…" at bounding box center [855, 171] width 257 height 122
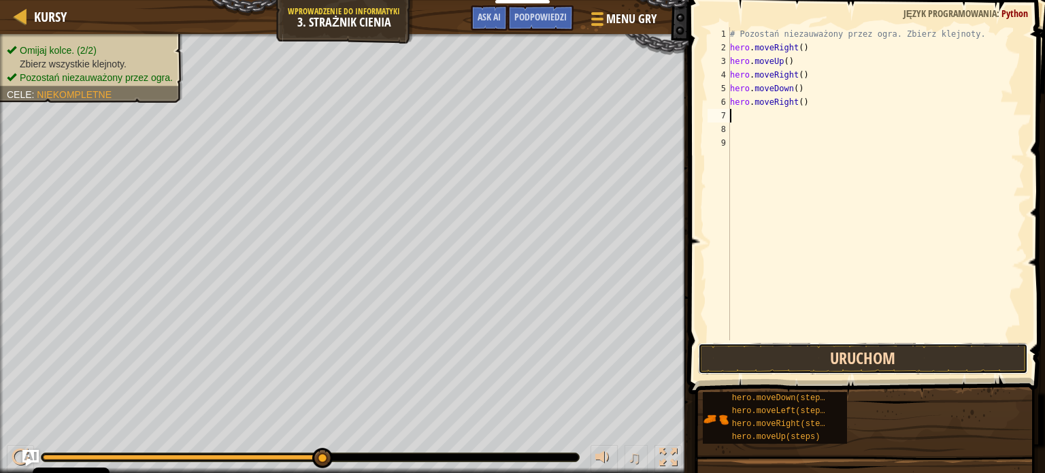
click at [824, 349] on button "Uruchom" at bounding box center [863, 358] width 330 height 31
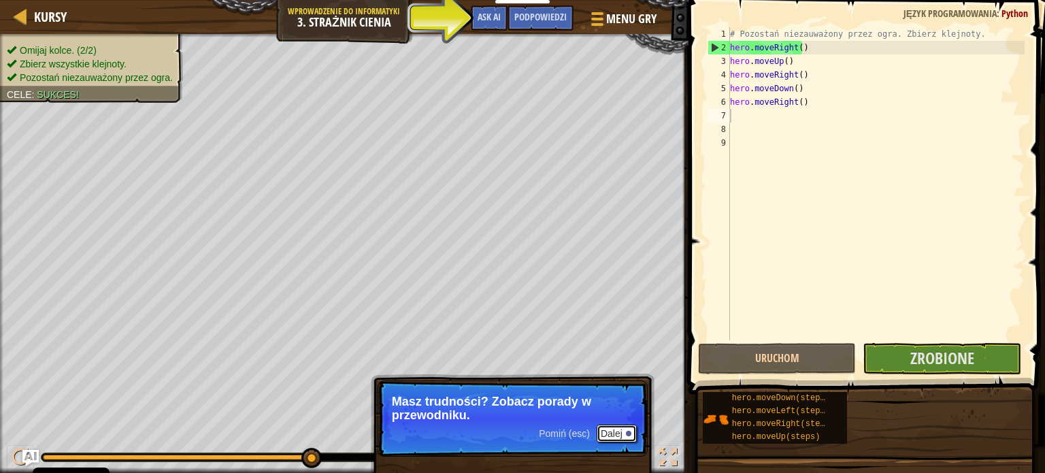
click at [613, 432] on button "Dalej" at bounding box center [616, 433] width 40 height 18
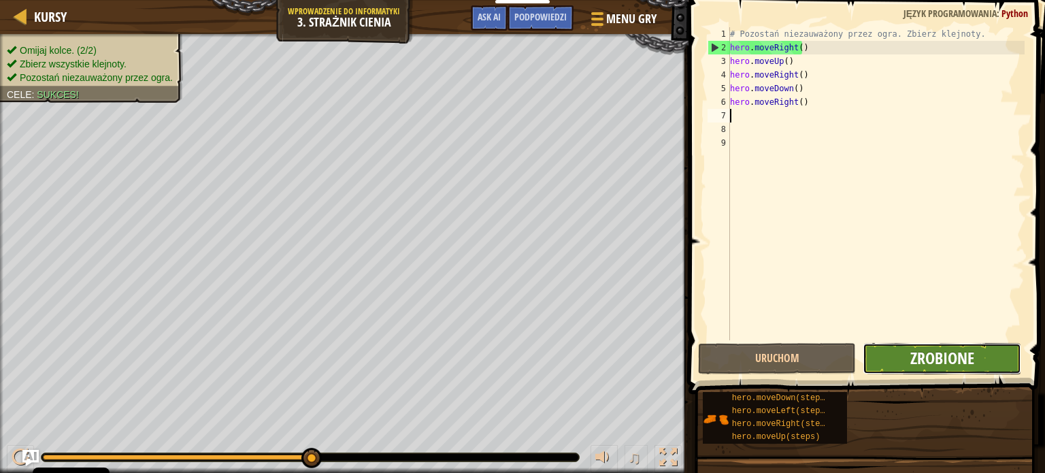
click at [934, 353] on span "Zrobione" at bounding box center [942, 358] width 64 height 22
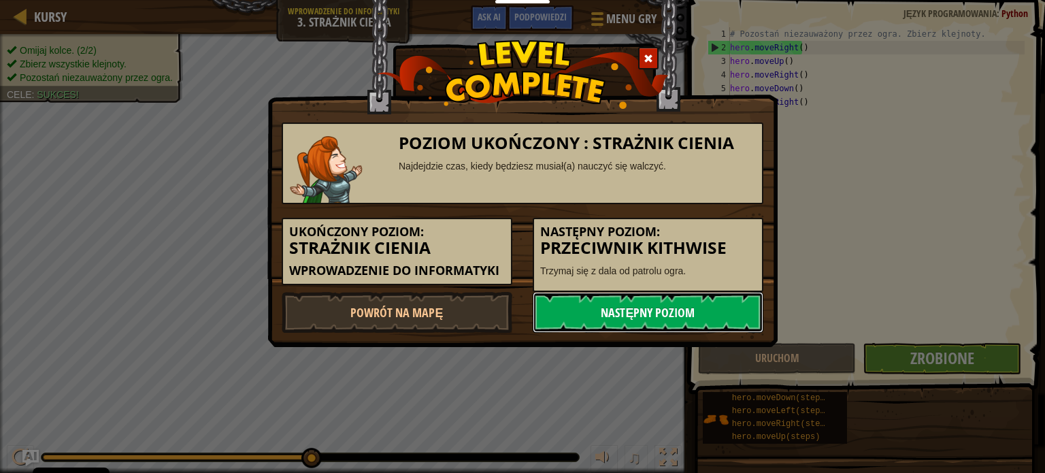
click at [626, 321] on link "Następny poziom" at bounding box center [647, 312] width 231 height 41
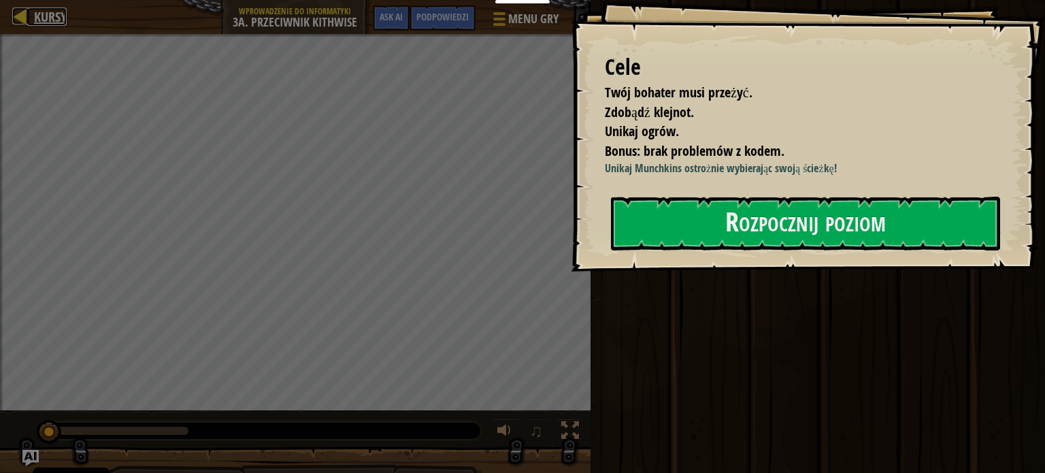
click at [41, 16] on span "Kursy" at bounding box center [50, 16] width 33 height 18
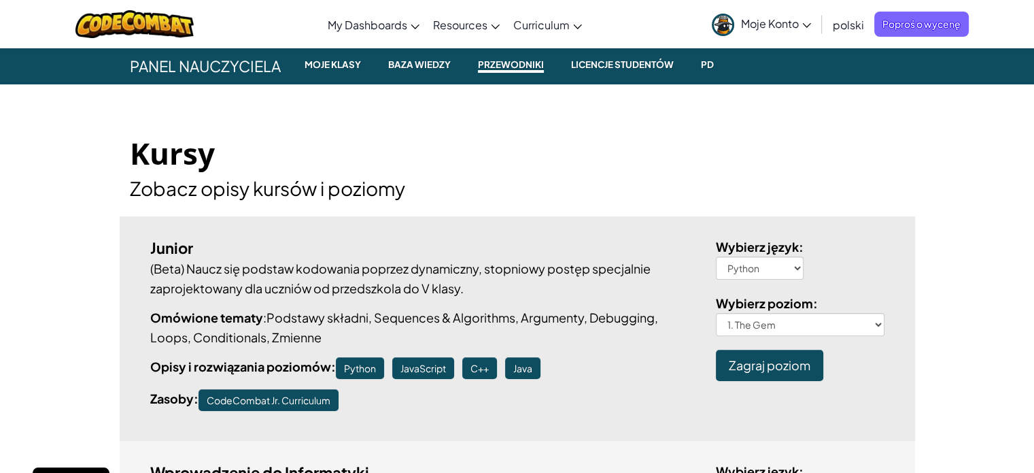
scroll to position [204, 0]
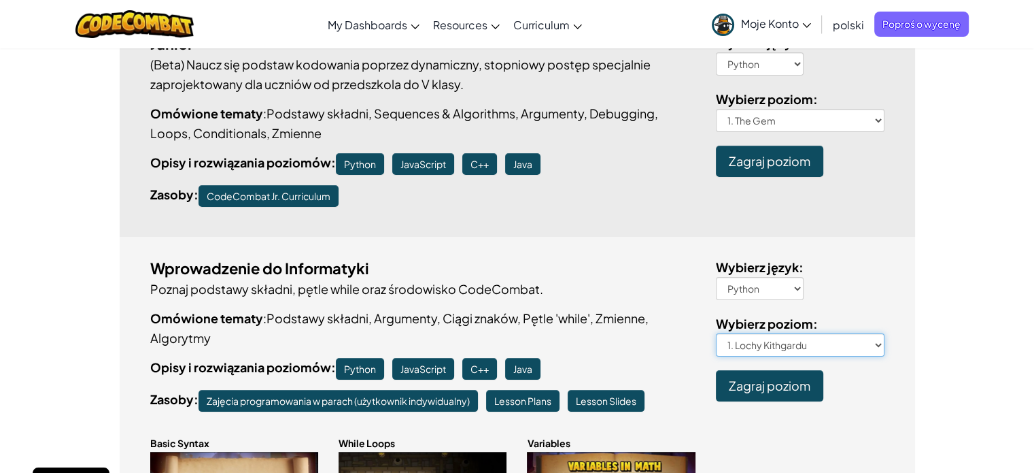
click at [803, 341] on select "1. Lochy Kithgardu 2. Klejnoty na głębokości 3. Strażnik Cienia 3a. Przeciwnik …" at bounding box center [800, 344] width 169 height 23
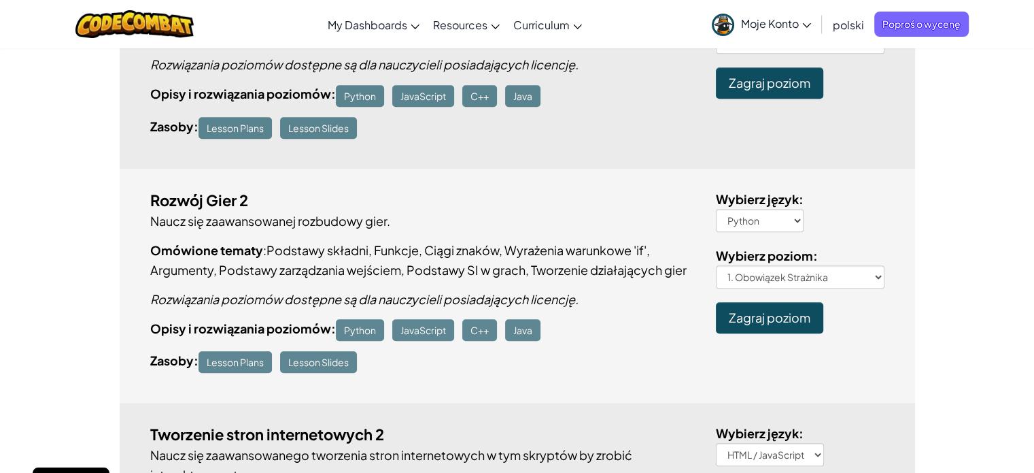
scroll to position [1224, 0]
